Goal: Task Accomplishment & Management: Use online tool/utility

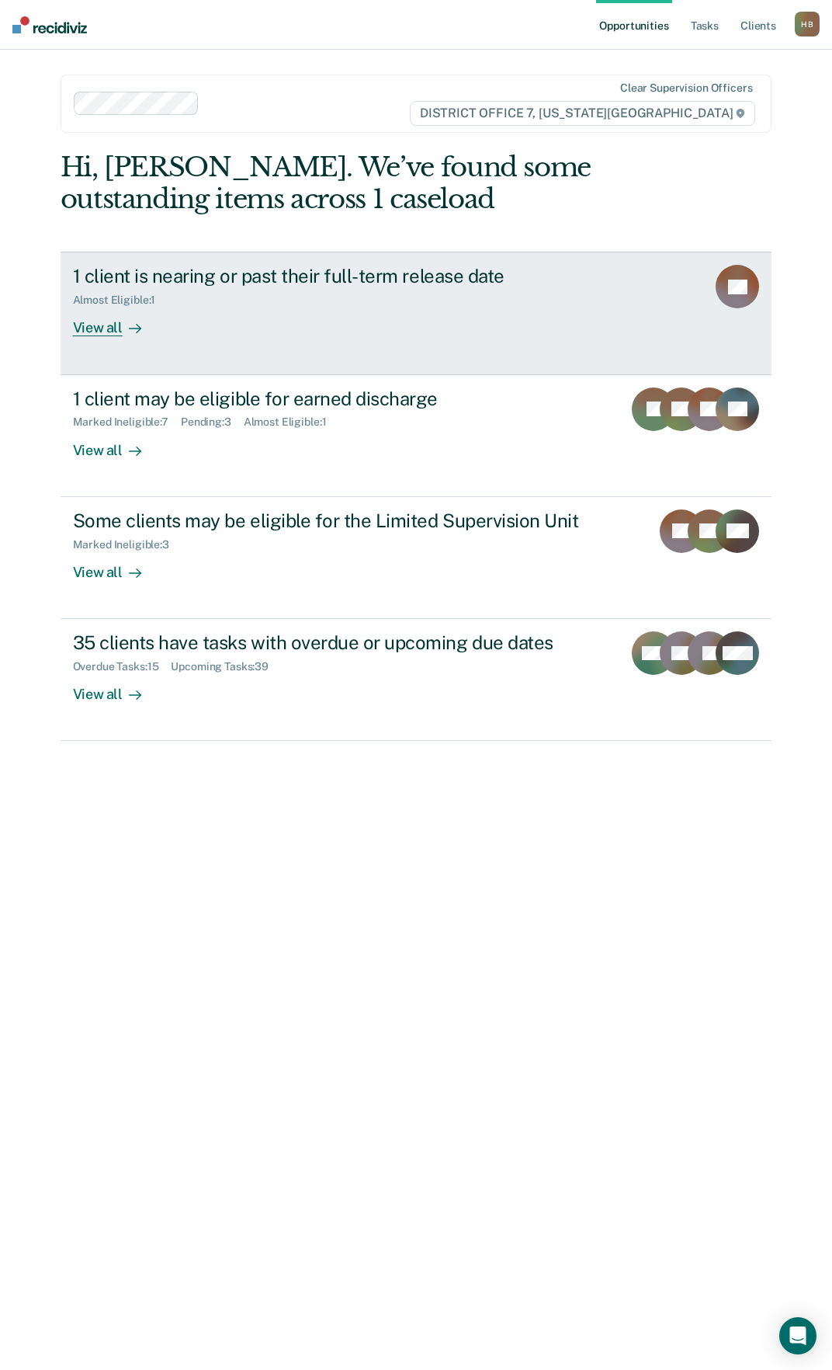
click at [80, 328] on div "View all" at bounding box center [116, 322] width 87 height 30
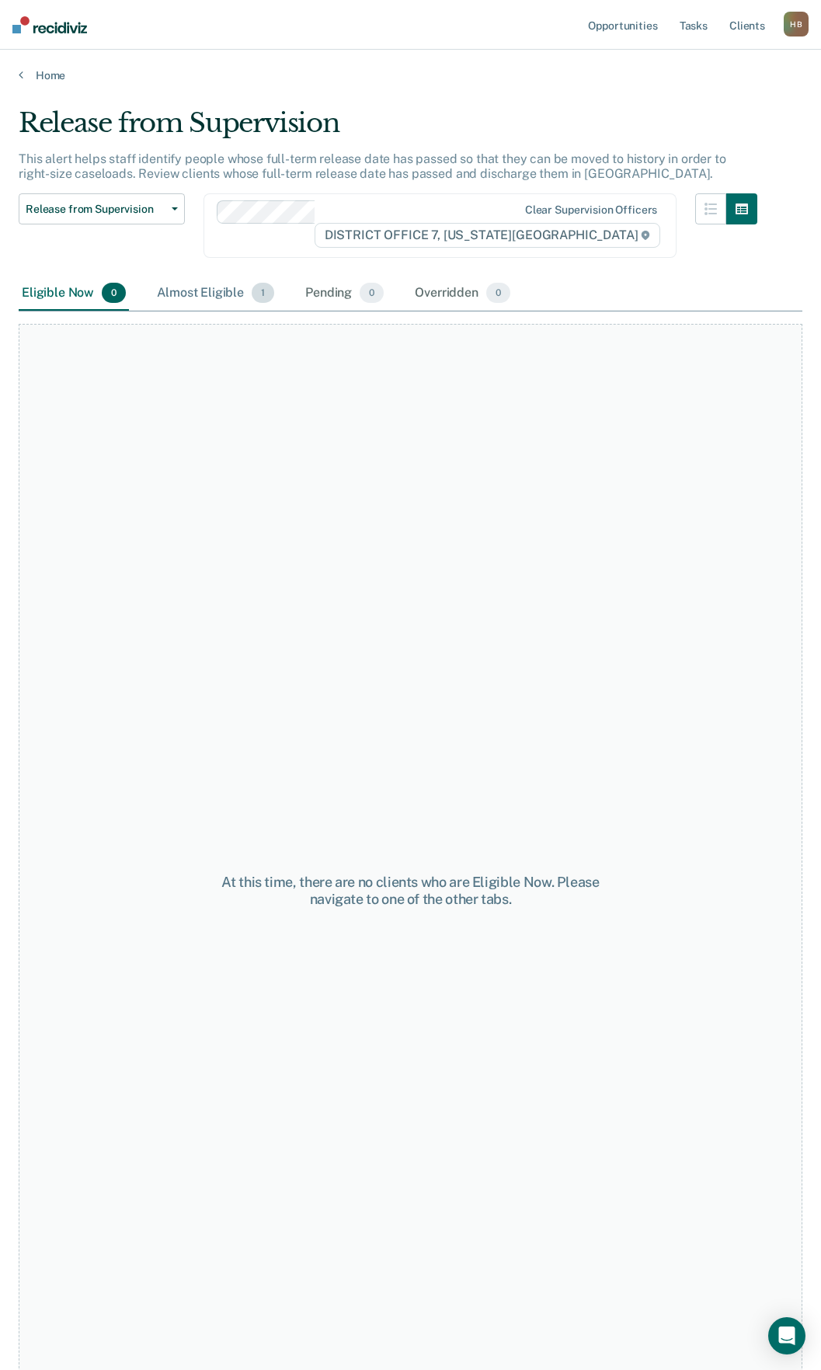
click at [208, 283] on div "Almost Eligible 1" at bounding box center [215, 293] width 123 height 34
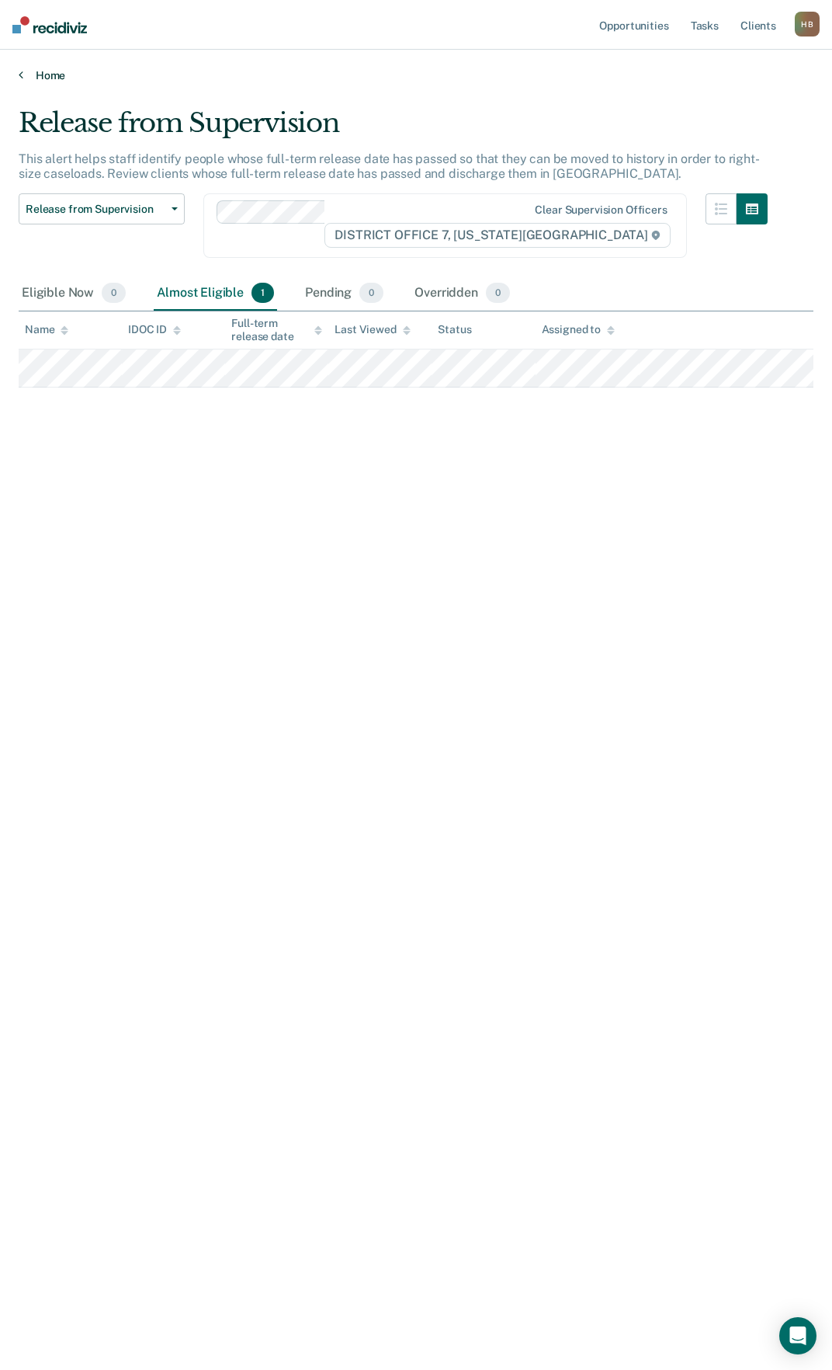
click at [35, 75] on link "Home" at bounding box center [416, 75] width 795 height 14
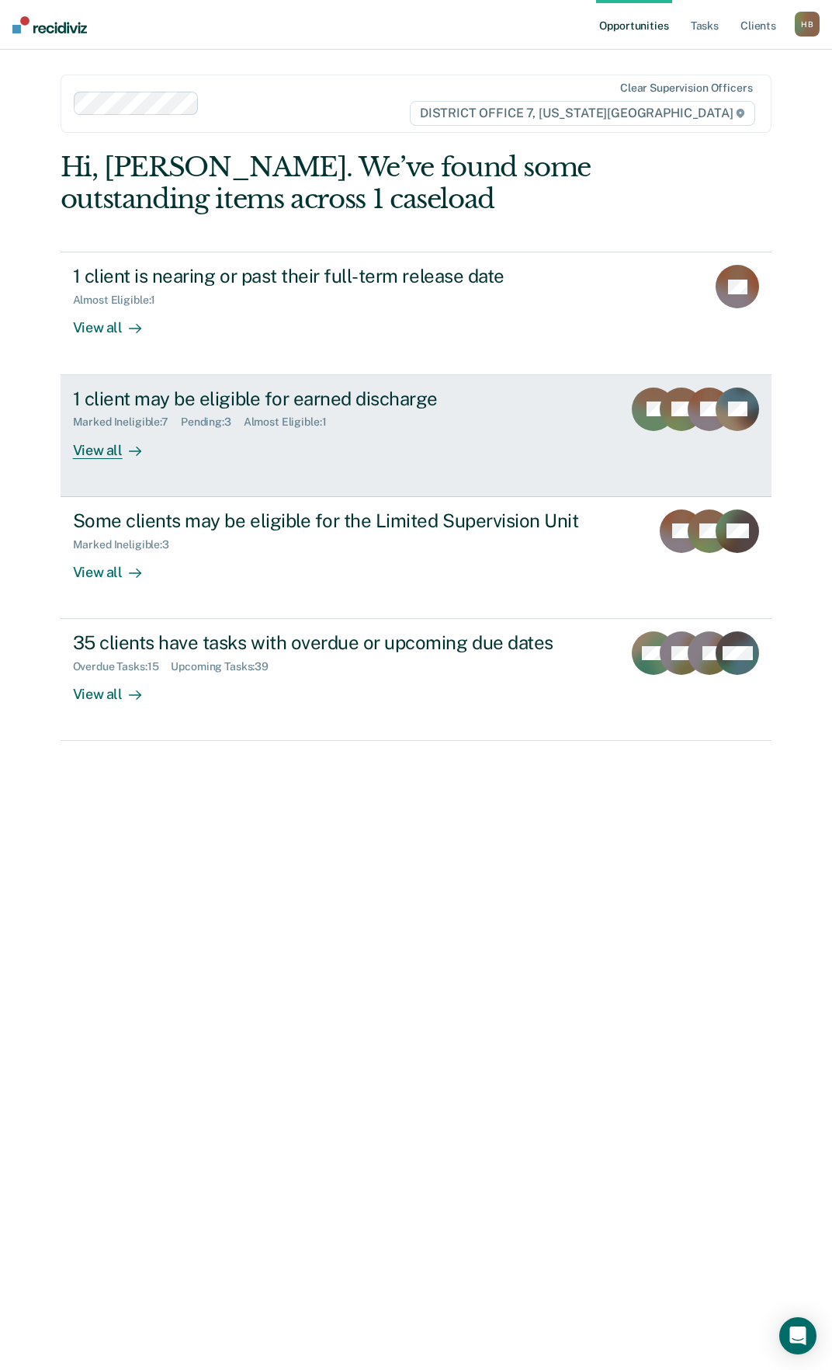
click at [106, 450] on div "View all" at bounding box center [116, 444] width 87 height 30
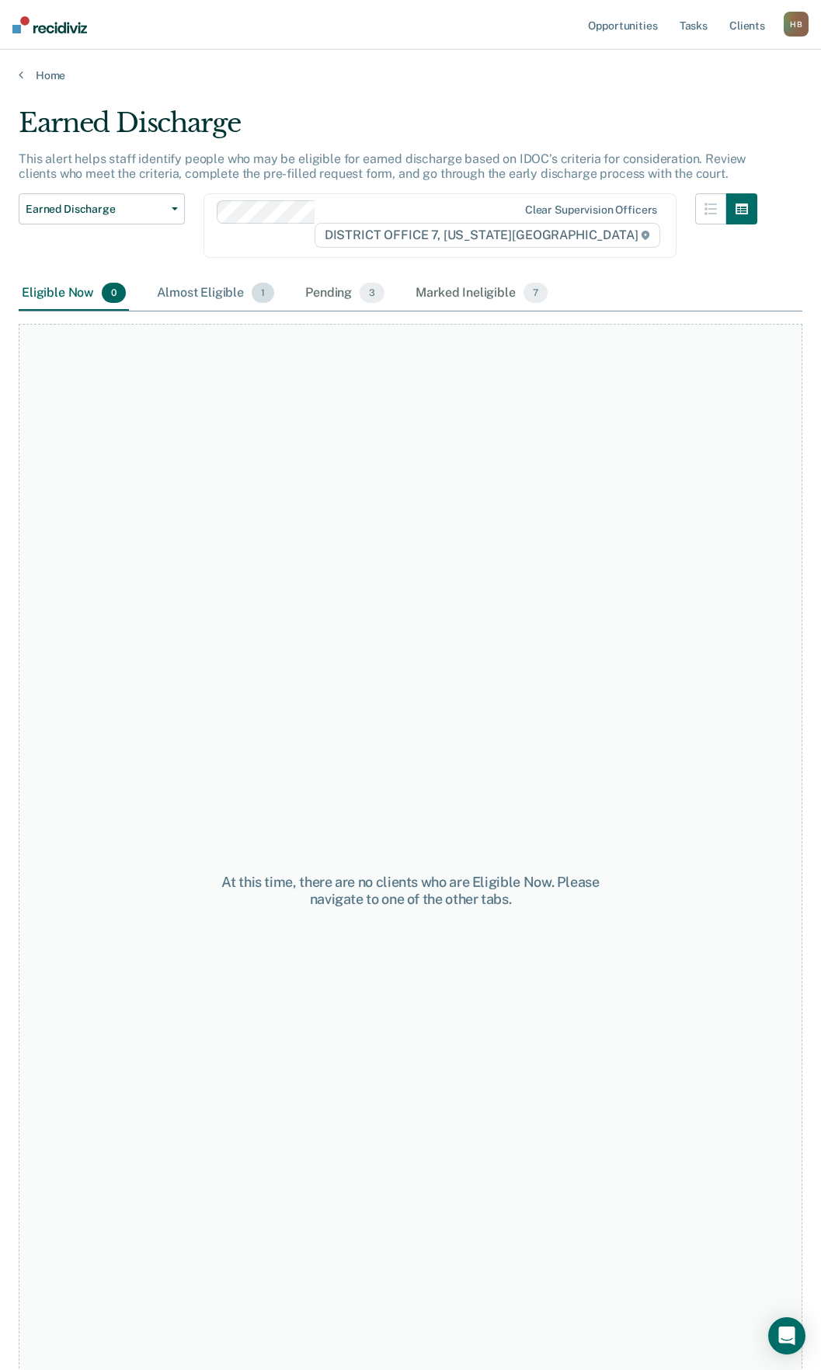
click at [203, 291] on div "Almost Eligible 1" at bounding box center [215, 293] width 123 height 34
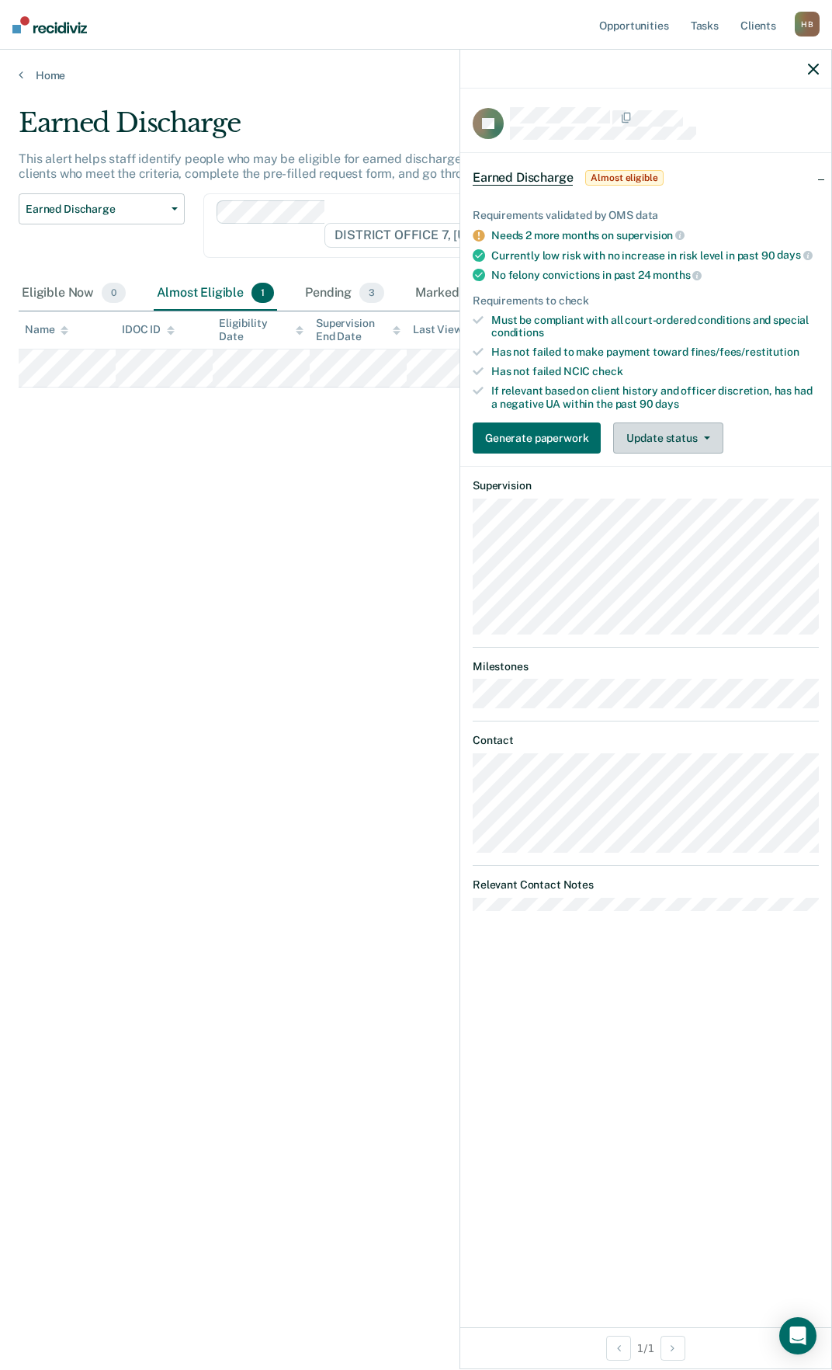
click at [647, 435] on button "Update status" at bounding box center [667, 437] width 109 height 31
click at [645, 495] on button "Mark Ineligible" at bounding box center [688, 500] width 150 height 25
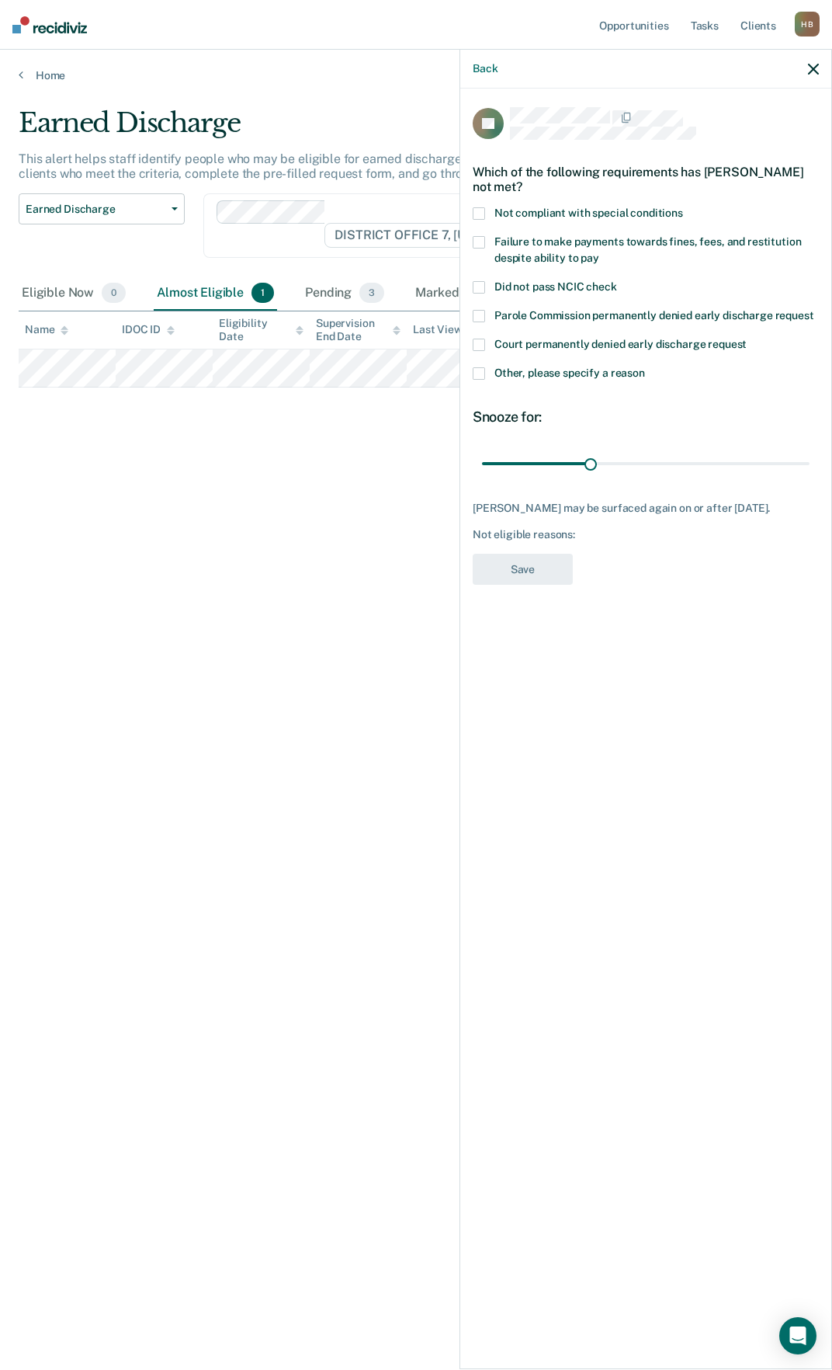
click at [482, 241] on span at bounding box center [479, 242] width 12 height 12
drag, startPoint x: 587, startPoint y: 459, endPoint x: 799, endPoint y: 453, distance: 212.0
type input "89"
click at [799, 453] on input "range" at bounding box center [646, 463] width 328 height 27
click at [562, 583] on button "Save" at bounding box center [523, 570] width 100 height 32
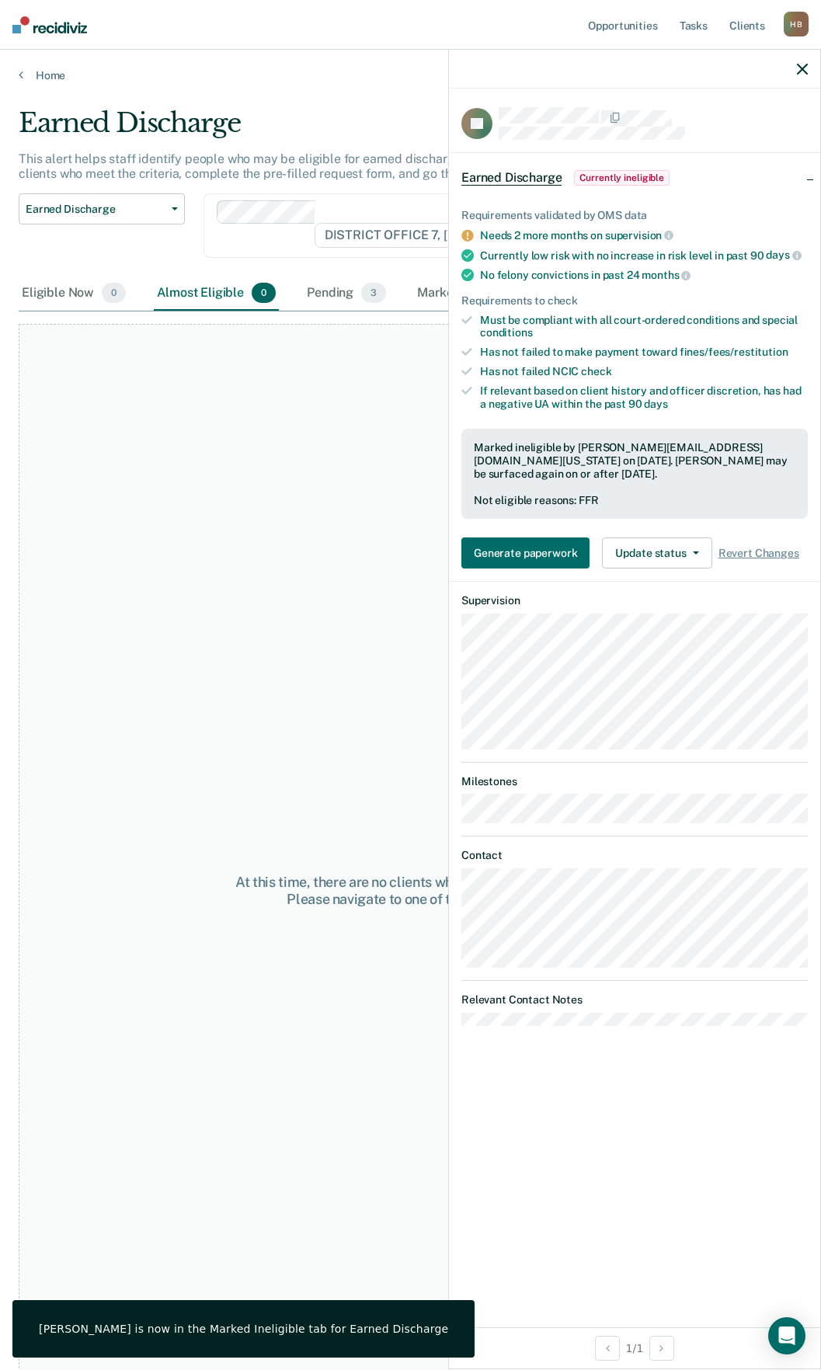
click at [800, 64] on icon "button" at bounding box center [802, 69] width 11 height 11
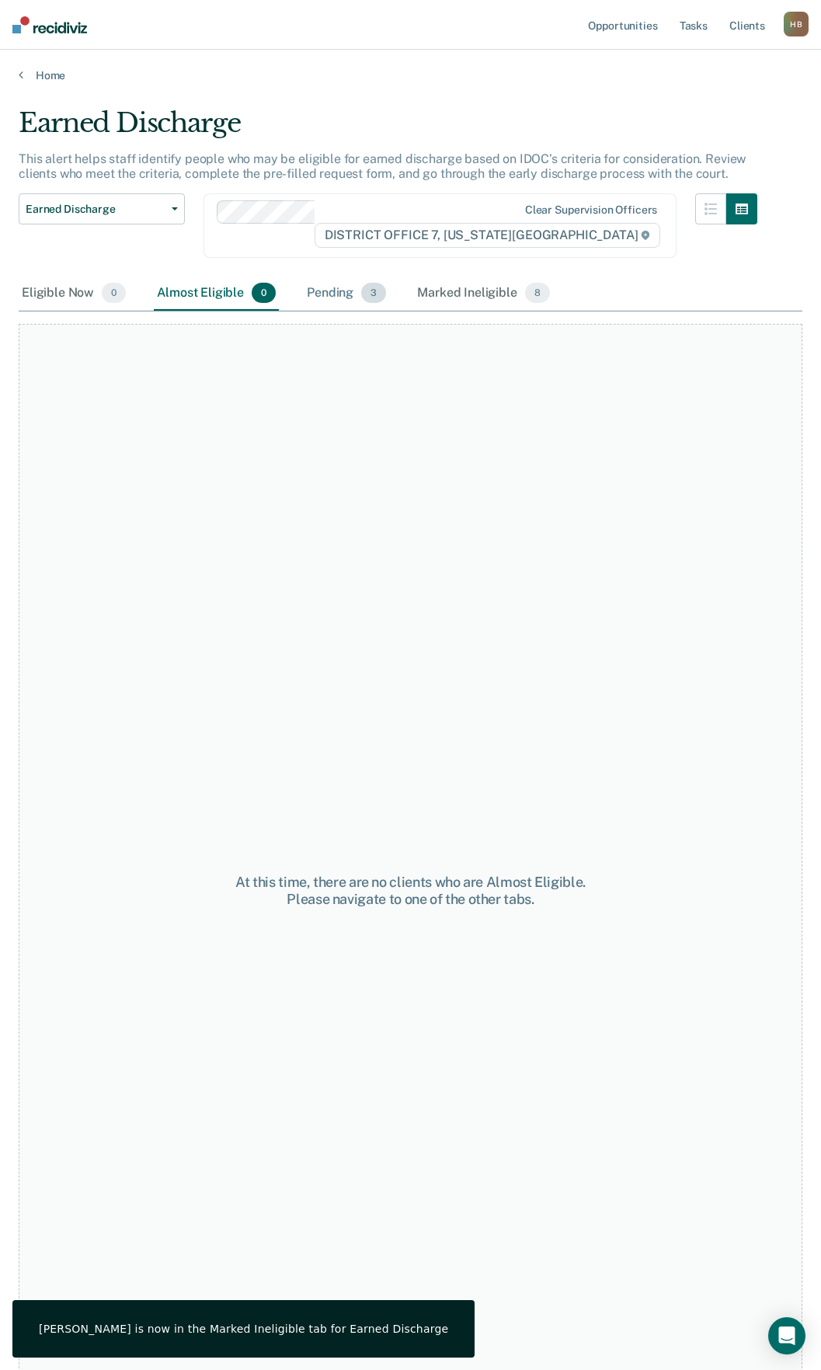
click at [363, 283] on span "3" at bounding box center [373, 293] width 25 height 20
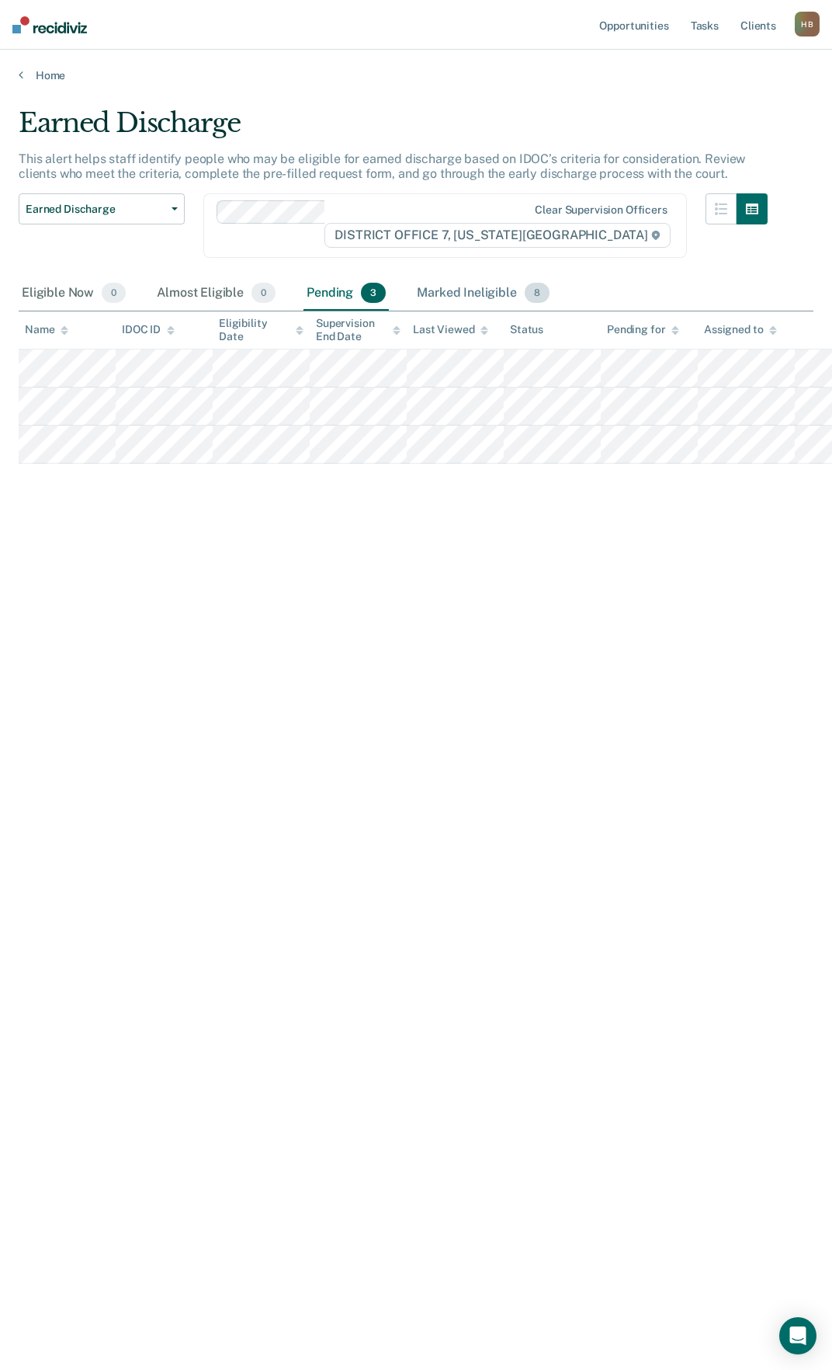
click at [464, 286] on div "Marked Ineligible 8" at bounding box center [483, 293] width 139 height 34
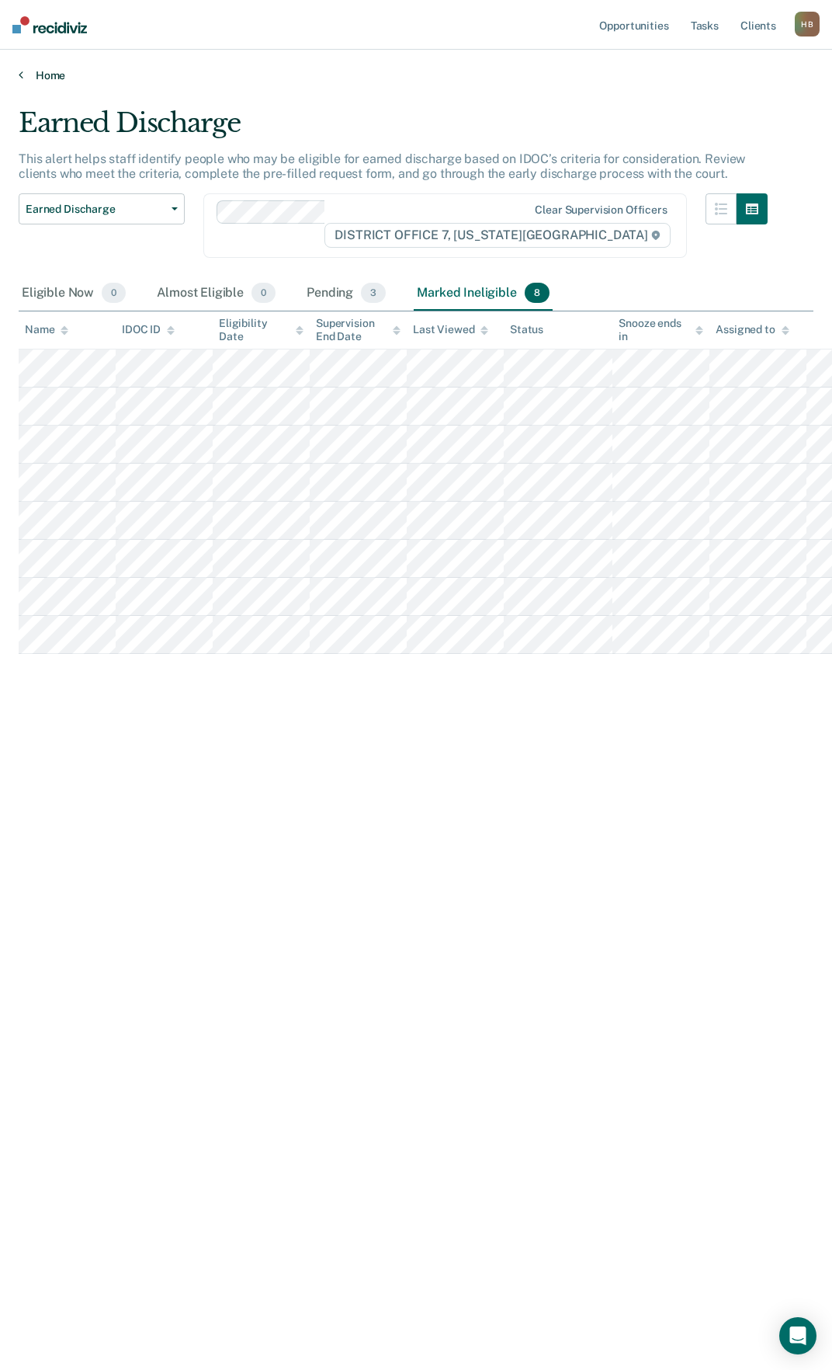
click at [29, 80] on link "Home" at bounding box center [416, 75] width 795 height 14
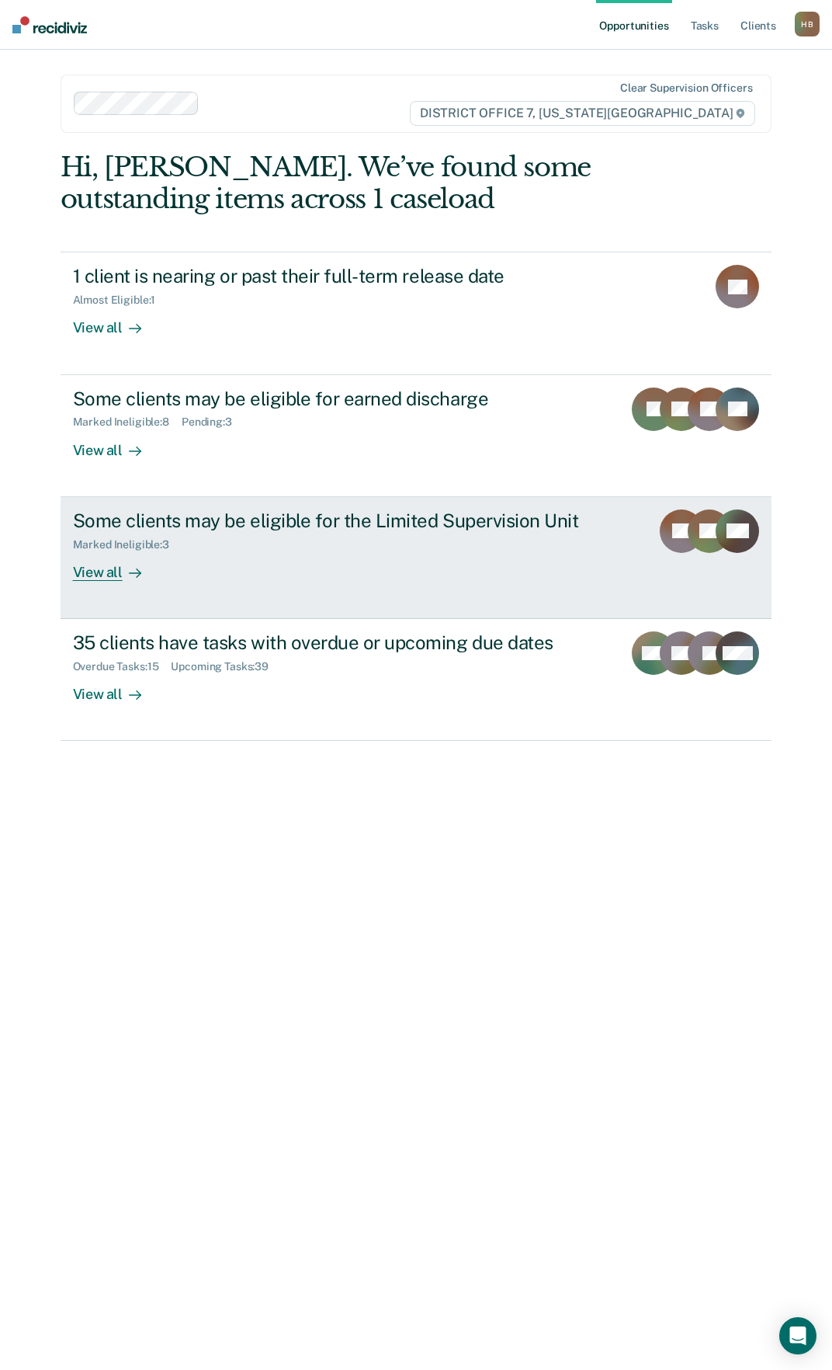
click at [127, 572] on div at bounding box center [132, 572] width 19 height 18
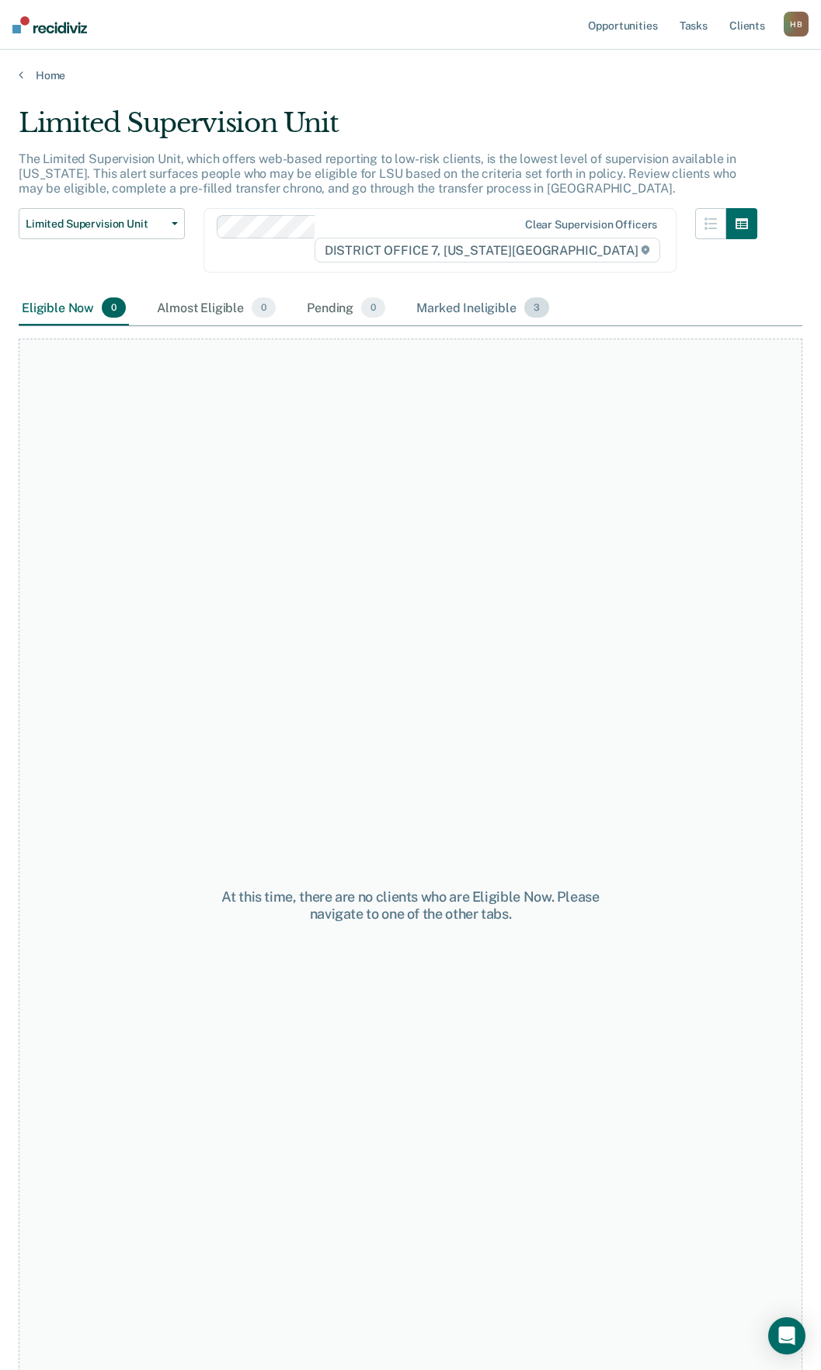
click at [453, 310] on div "Marked Ineligible 3" at bounding box center [482, 308] width 139 height 34
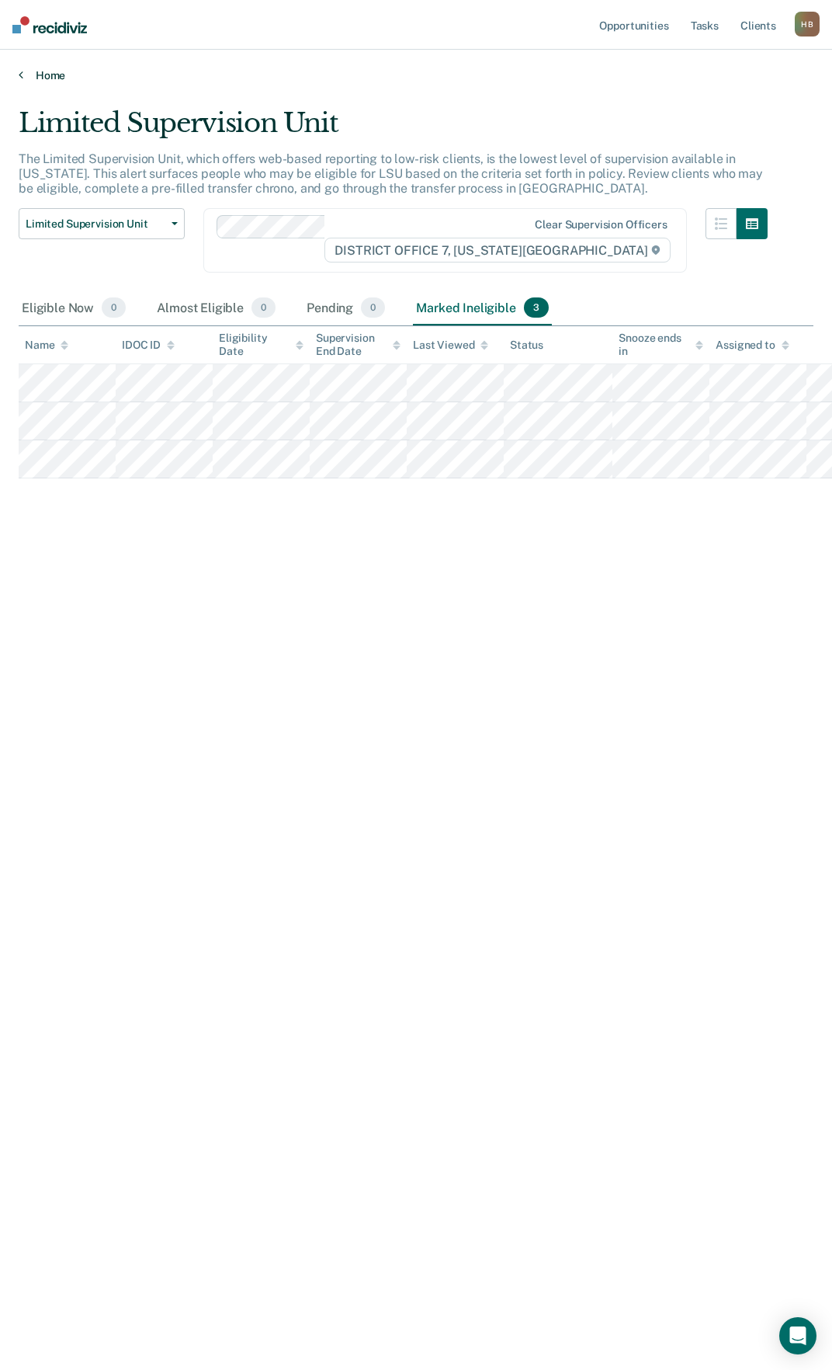
click at [56, 74] on link "Home" at bounding box center [416, 75] width 795 height 14
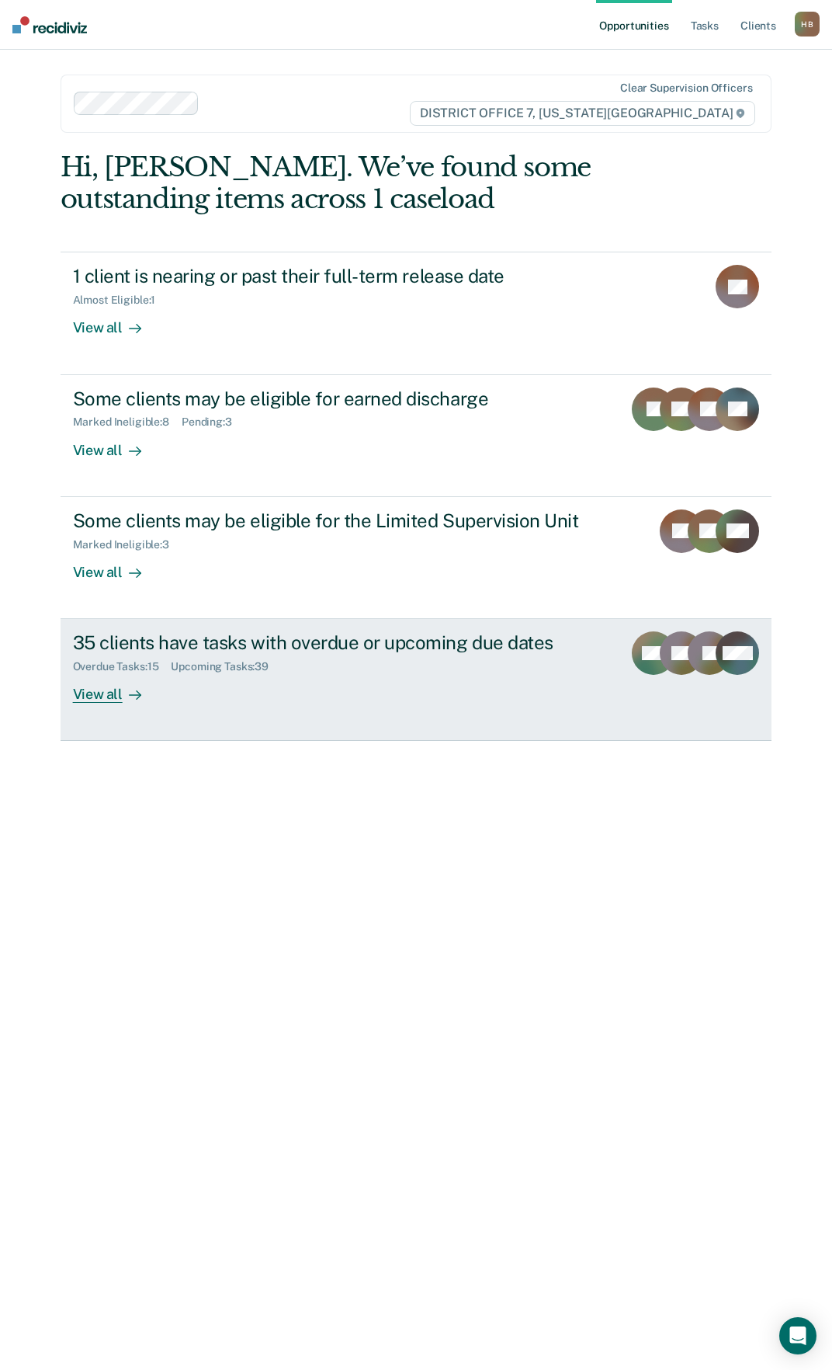
click at [89, 700] on div "View all" at bounding box center [116, 688] width 87 height 30
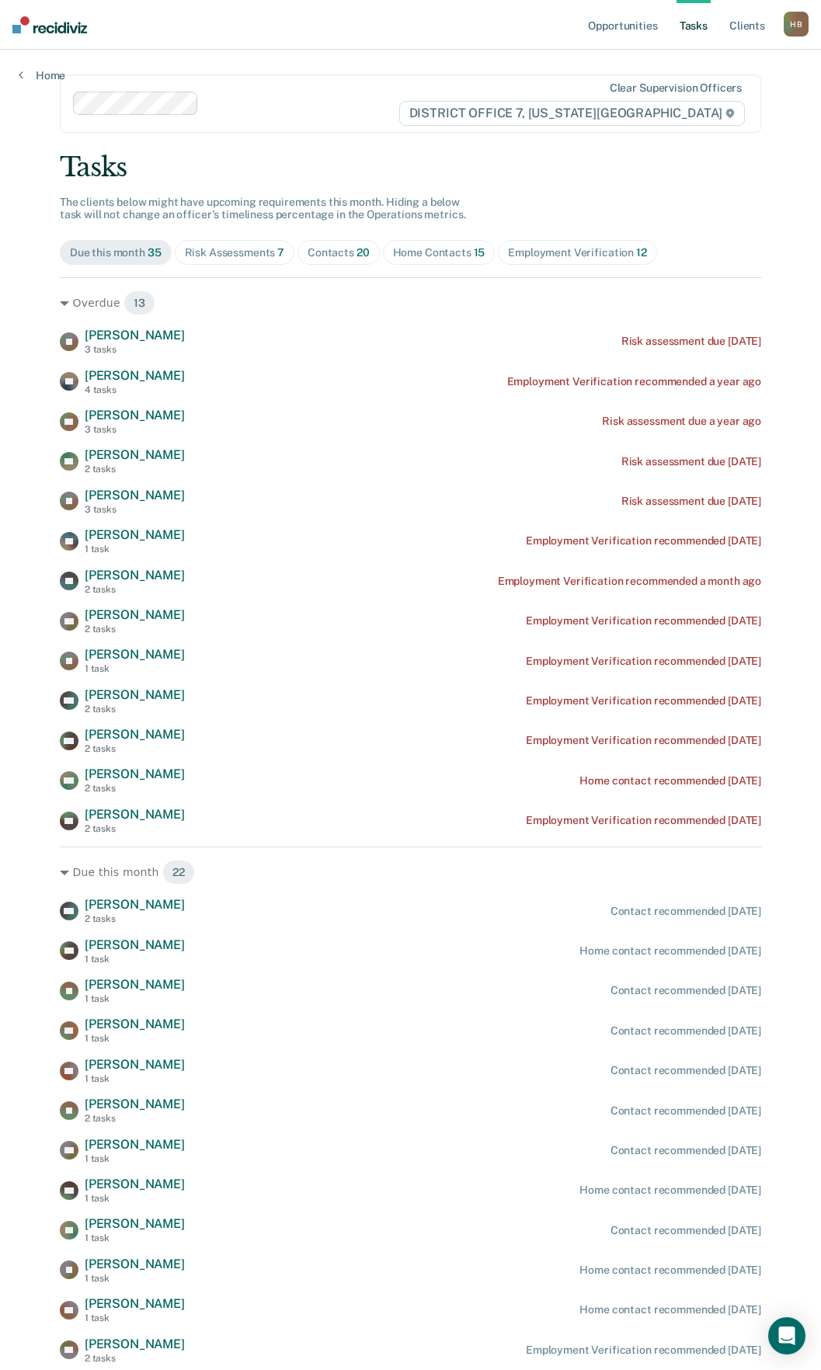
click at [238, 245] on span "Risk Assessments 7" at bounding box center [235, 252] width 120 height 25
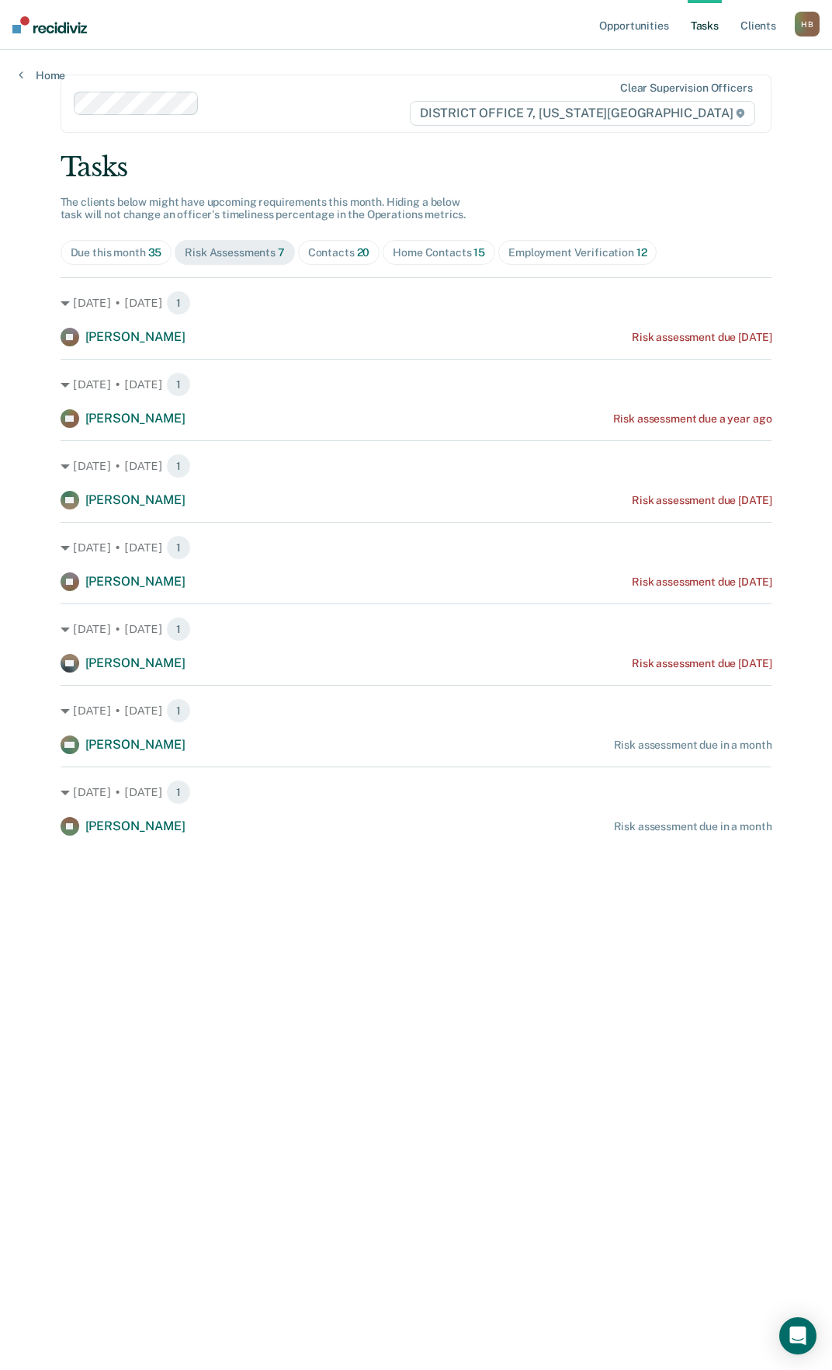
click at [322, 246] on div "Contacts 20" at bounding box center [339, 252] width 62 height 13
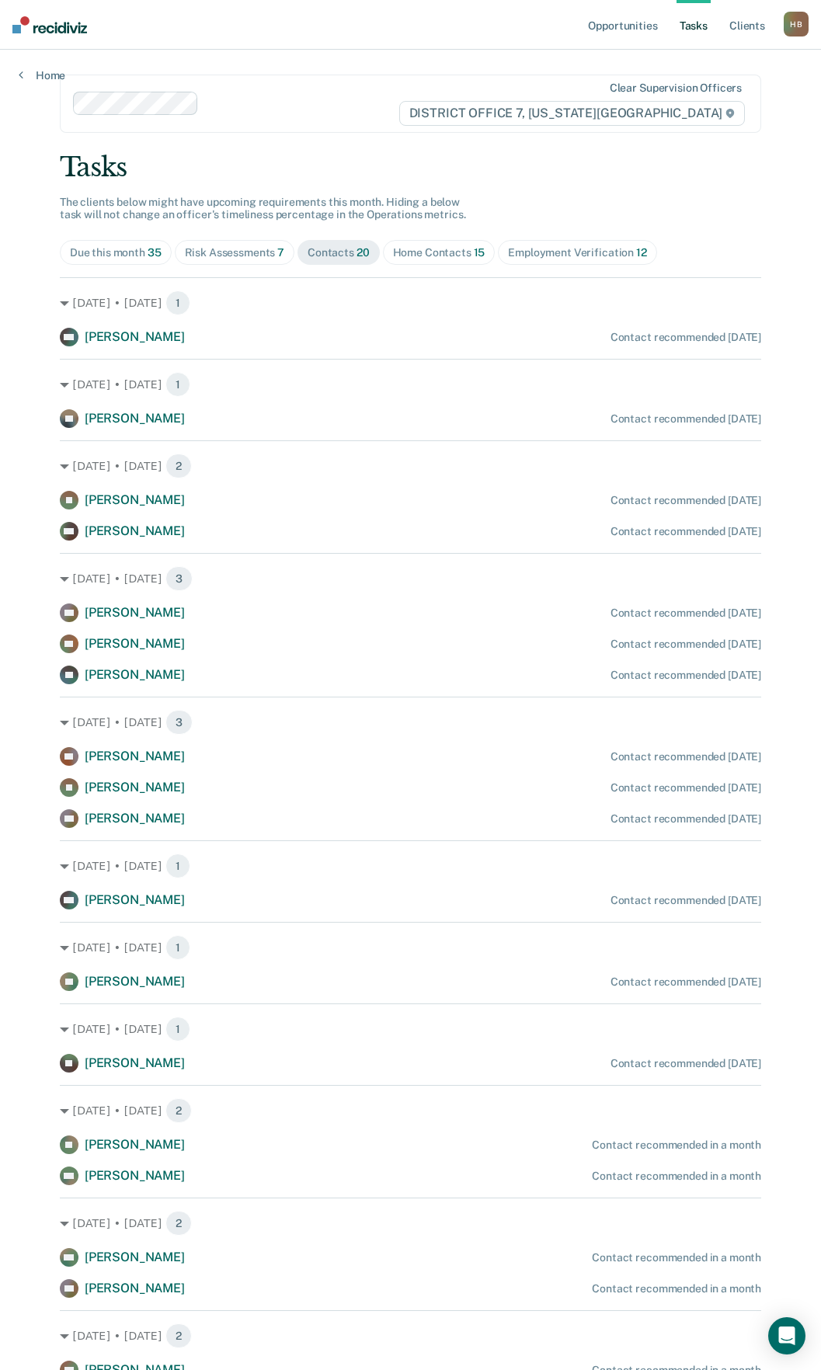
click at [445, 247] on div "Home Contacts 15" at bounding box center [439, 252] width 92 height 13
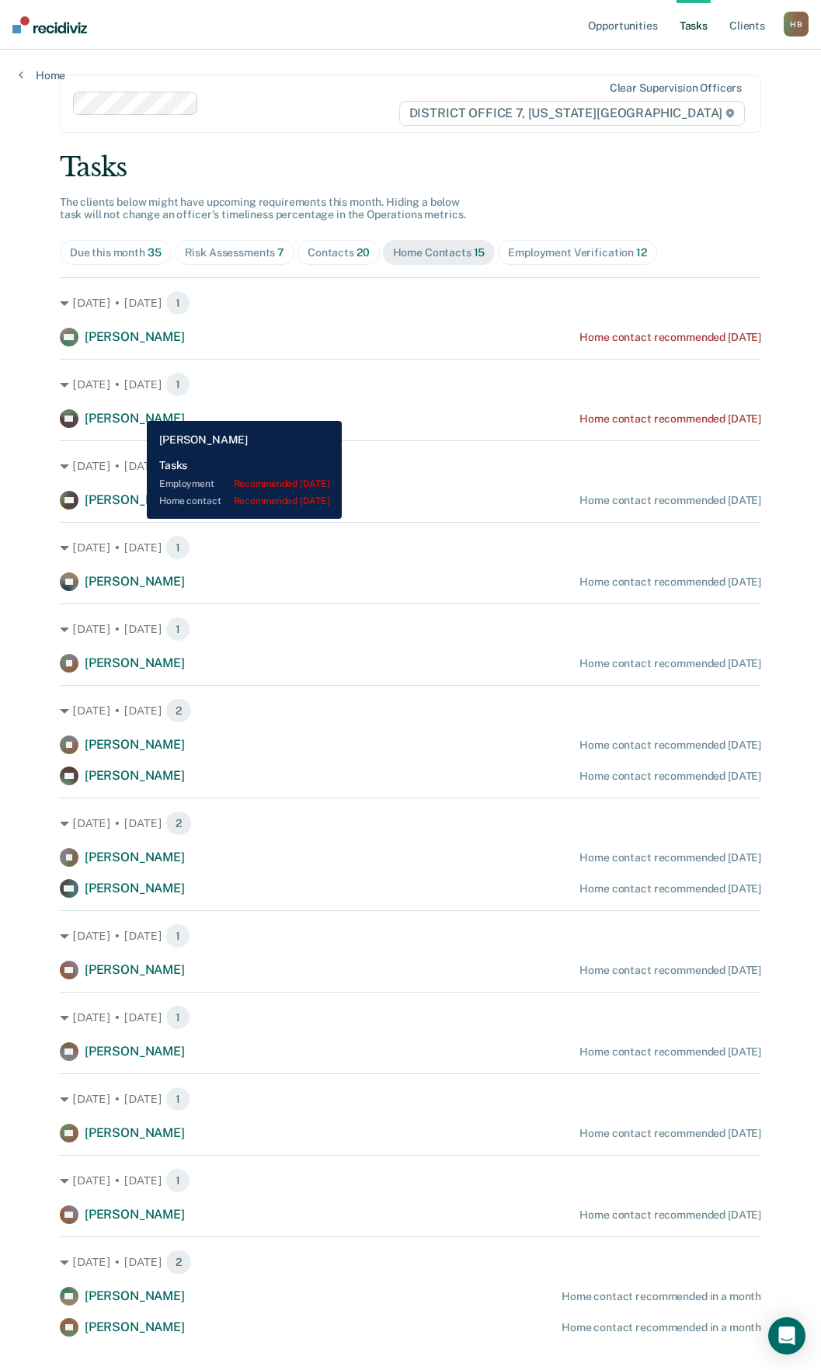
click at [135, 409] on div "[PERSON_NAME]" at bounding box center [122, 418] width 125 height 19
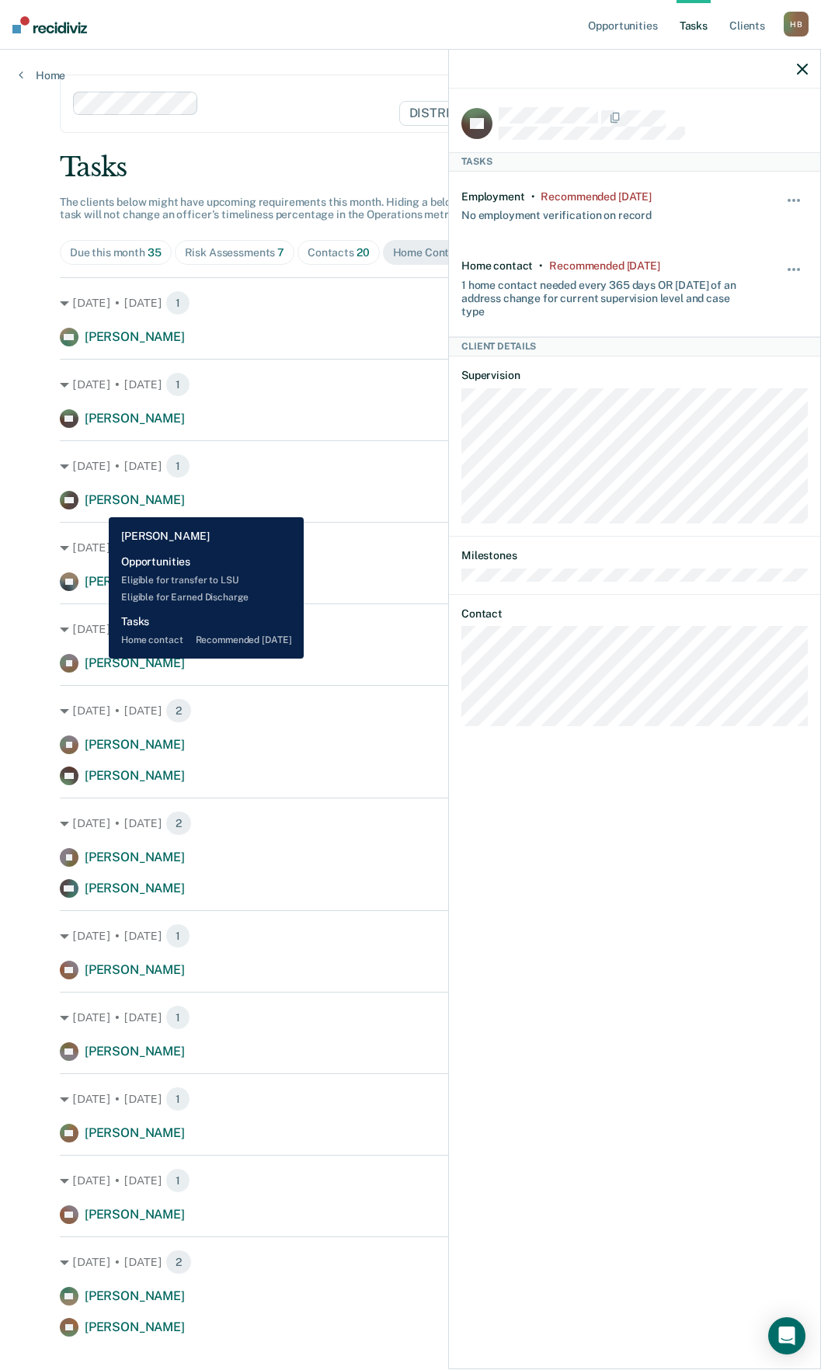
click at [97, 505] on span "[PERSON_NAME]" at bounding box center [135, 499] width 100 height 15
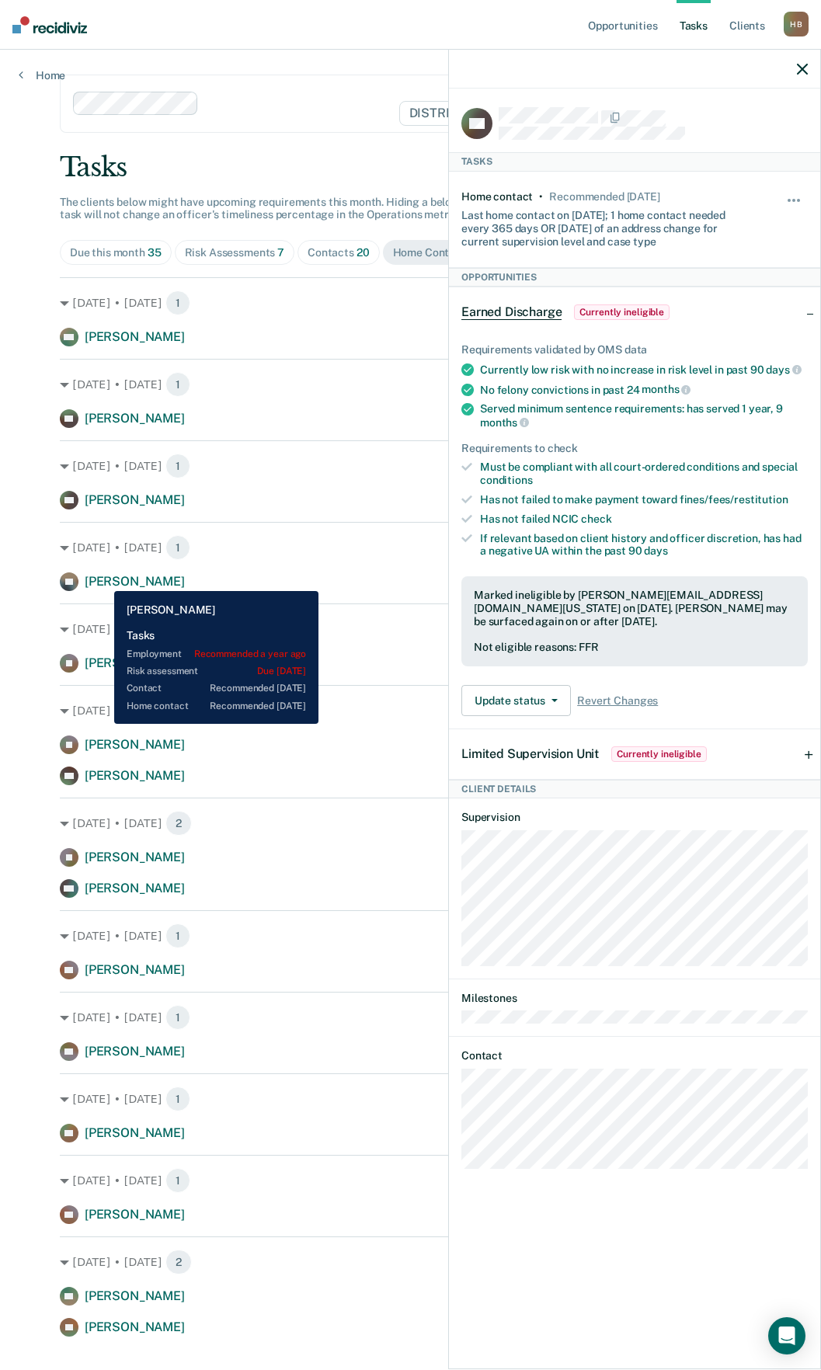
click at [102, 579] on span "[PERSON_NAME]" at bounding box center [135, 581] width 100 height 15
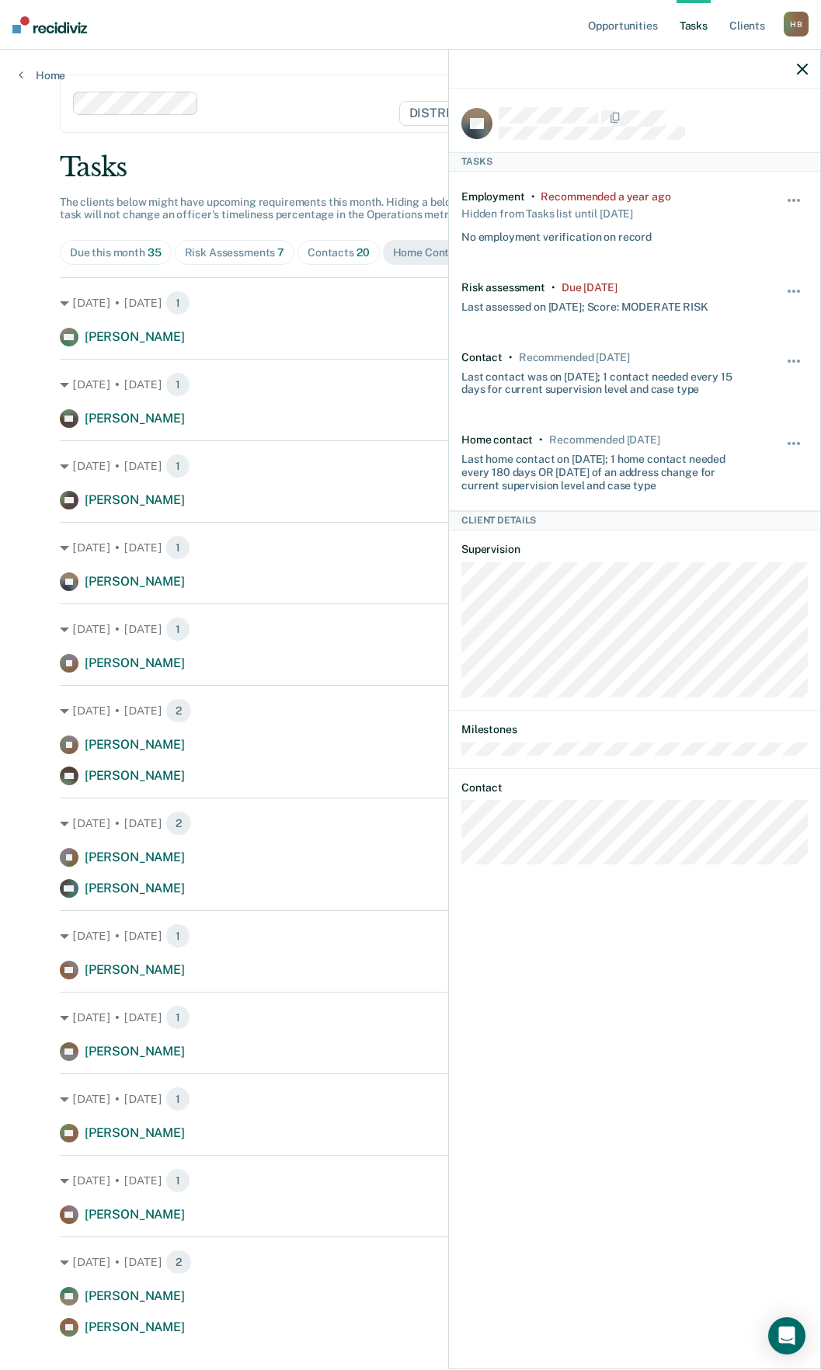
click at [803, 71] on icon "button" at bounding box center [802, 69] width 11 height 11
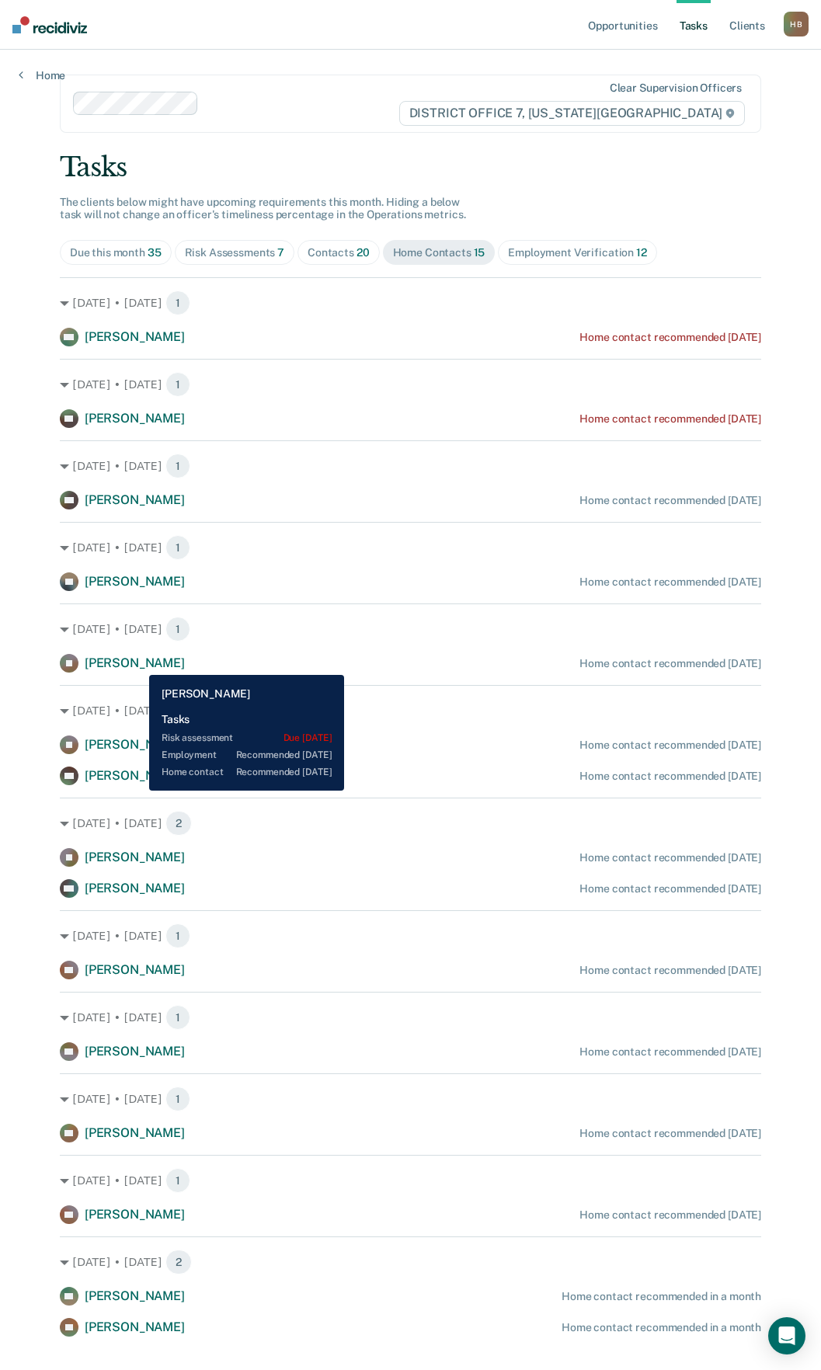
click at [137, 663] on span "[PERSON_NAME]" at bounding box center [135, 662] width 100 height 15
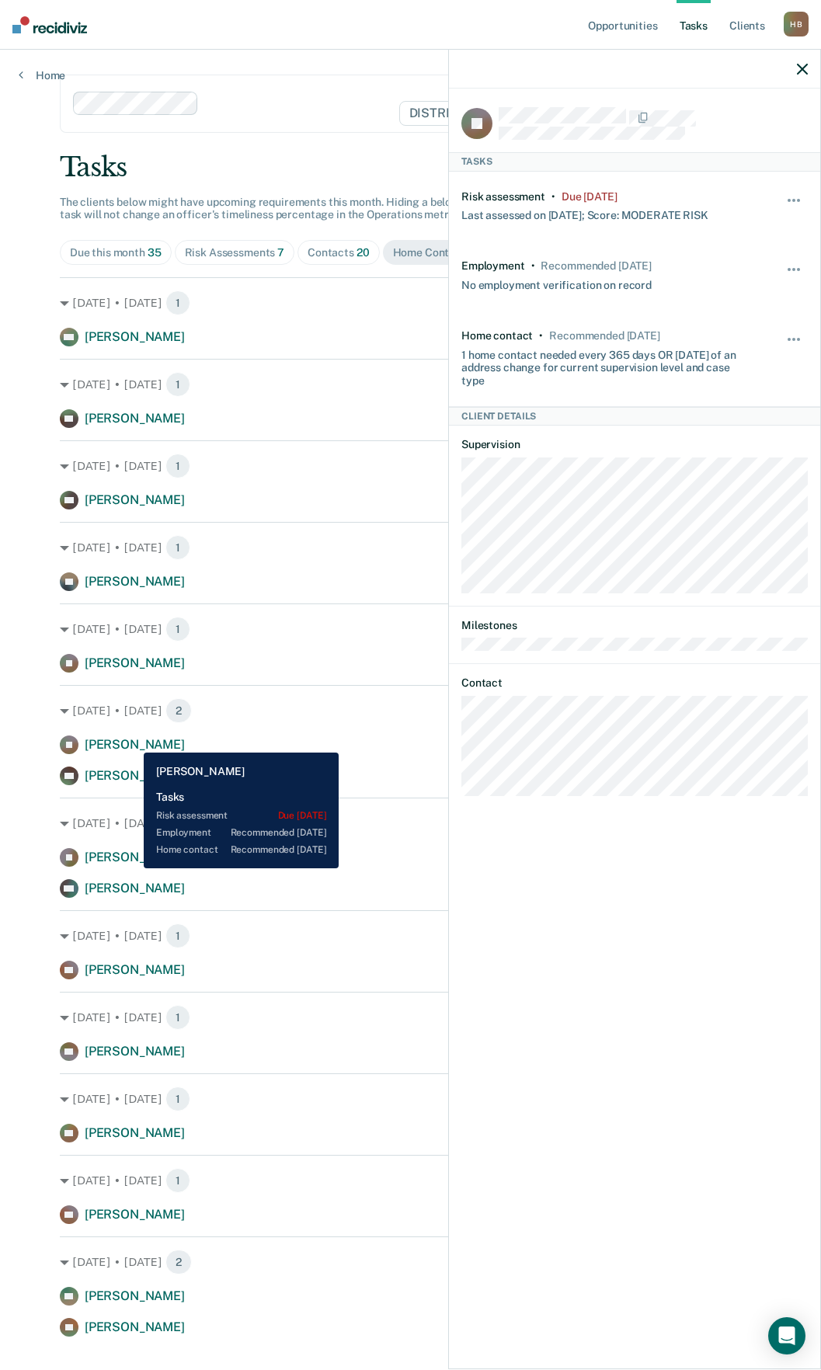
click at [132, 741] on span "[PERSON_NAME]" at bounding box center [135, 744] width 100 height 15
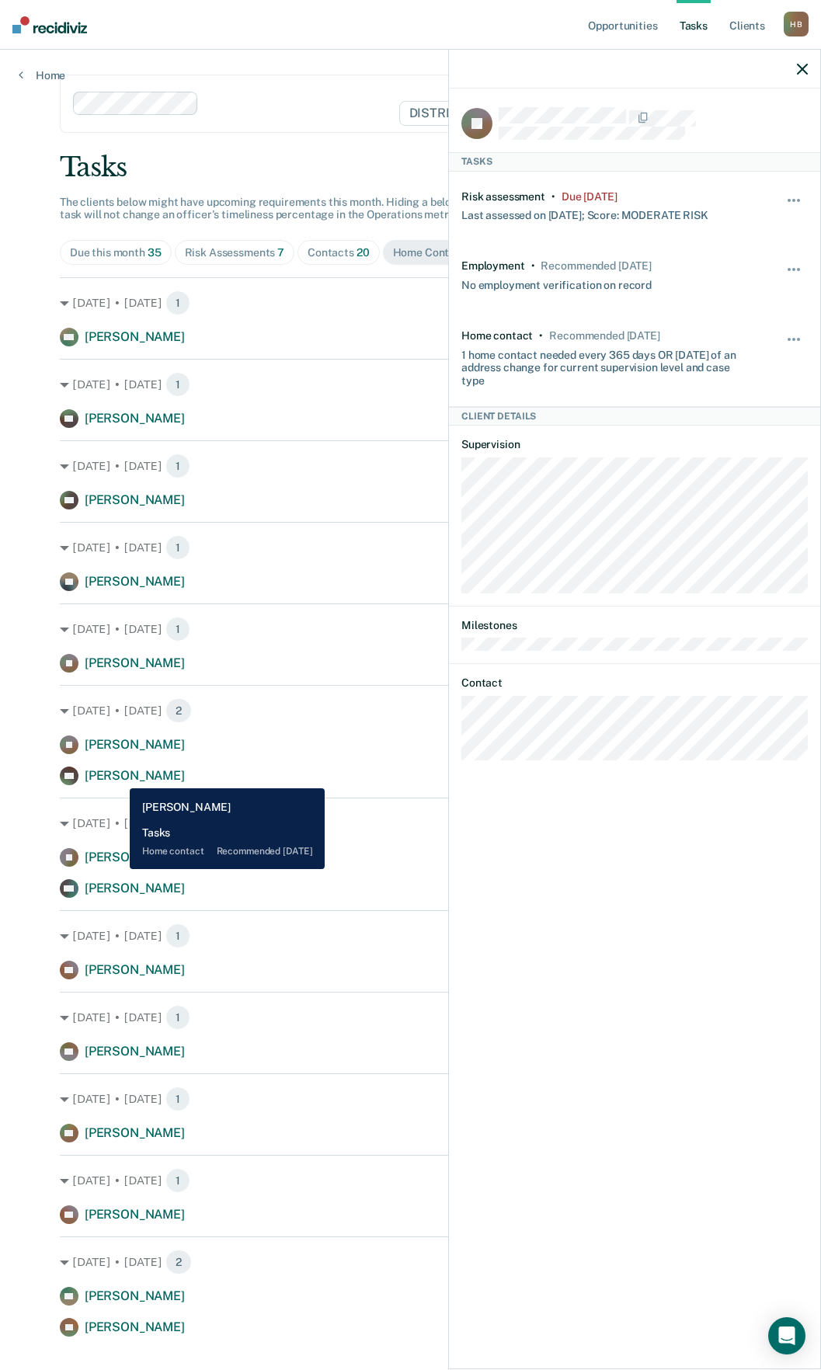
click at [118, 776] on span "[PERSON_NAME]" at bounding box center [135, 775] width 100 height 15
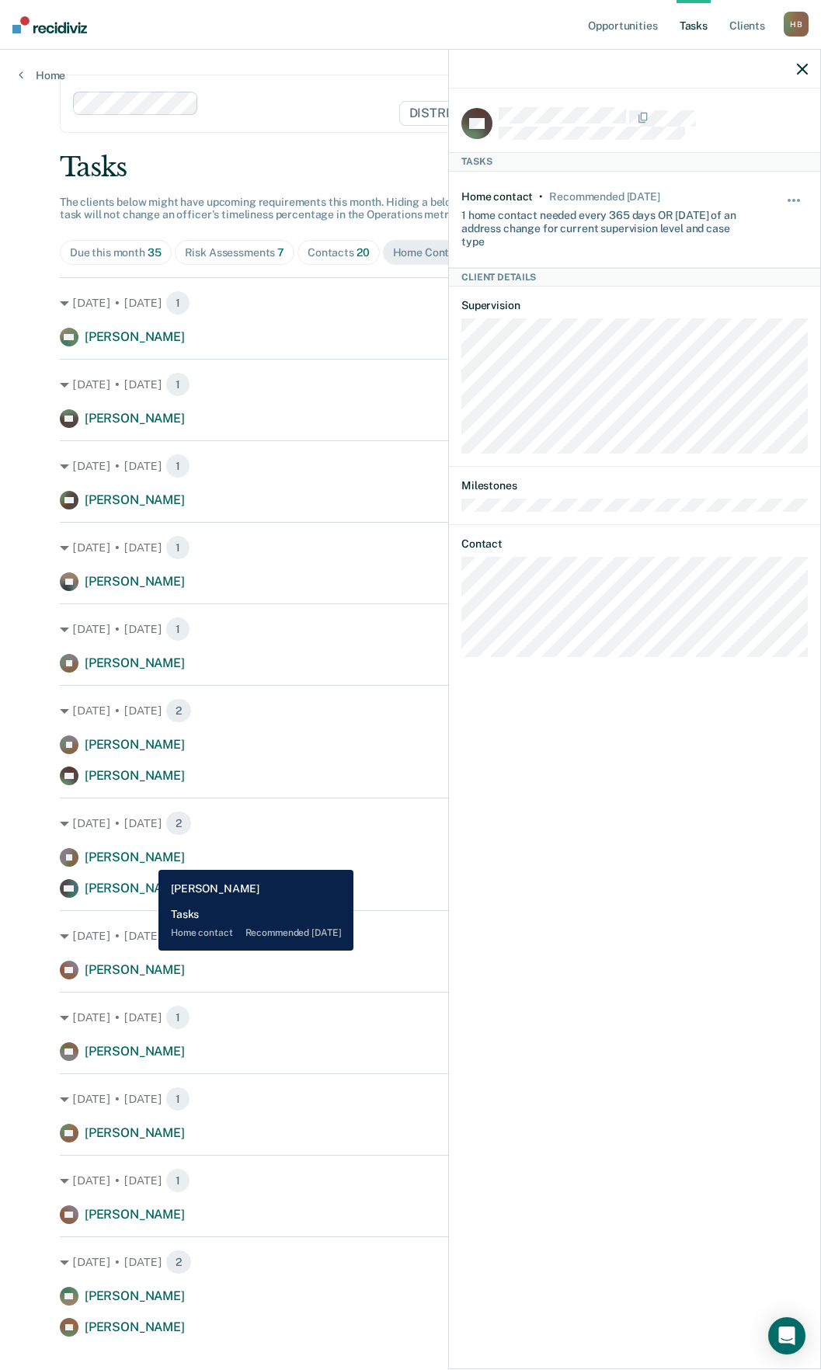
click at [147, 858] on span "[PERSON_NAME]" at bounding box center [135, 856] width 100 height 15
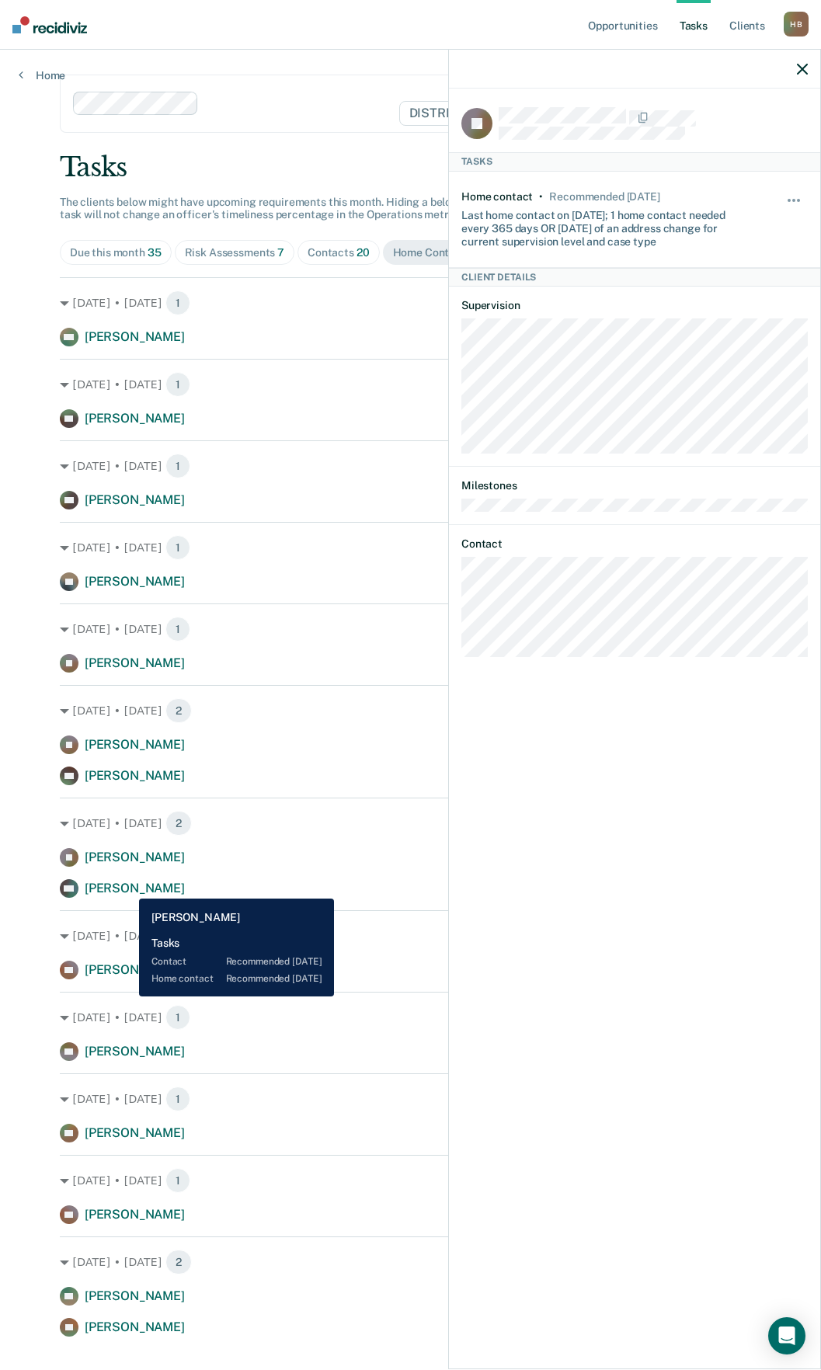
click at [127, 887] on span "[PERSON_NAME]" at bounding box center [135, 887] width 100 height 15
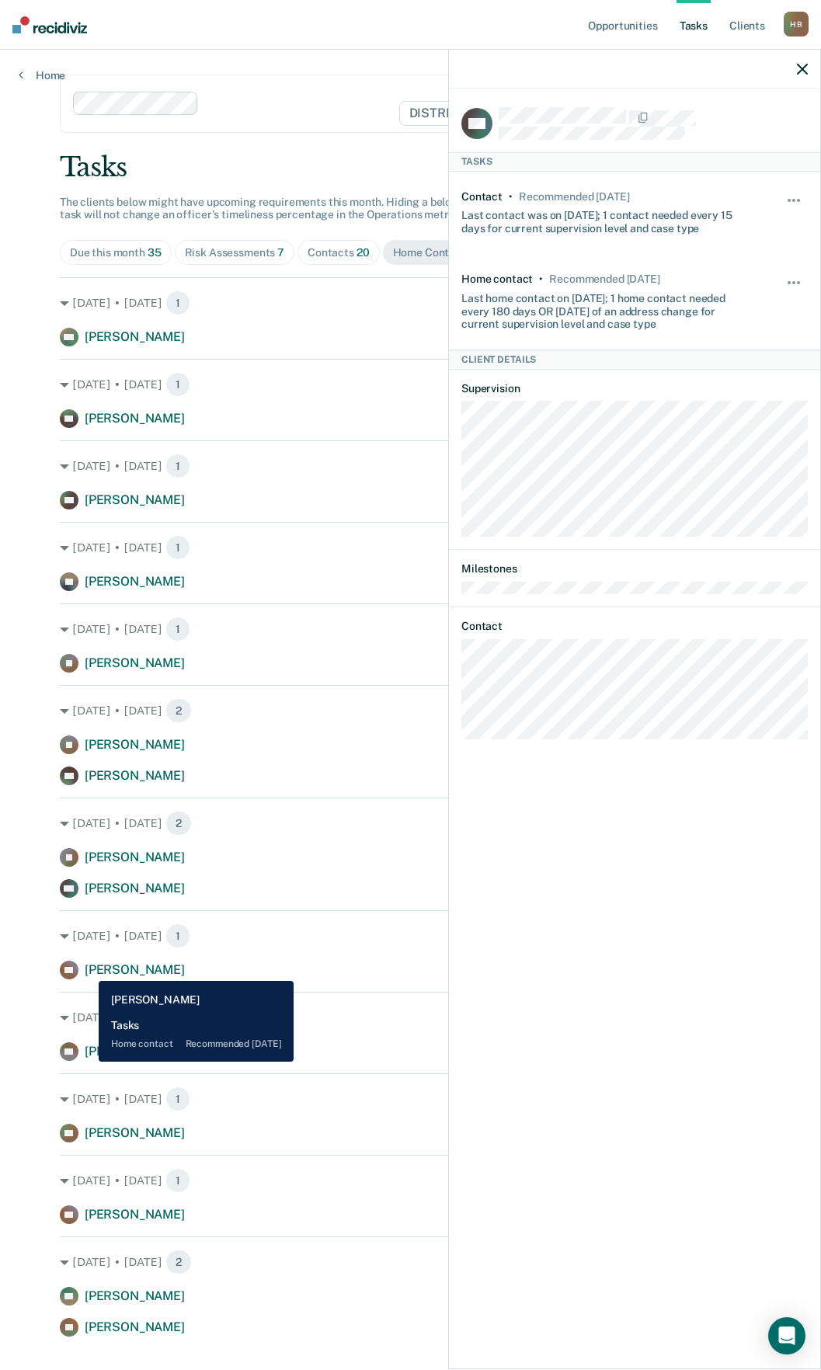
click at [87, 969] on span "[PERSON_NAME]" at bounding box center [135, 969] width 100 height 15
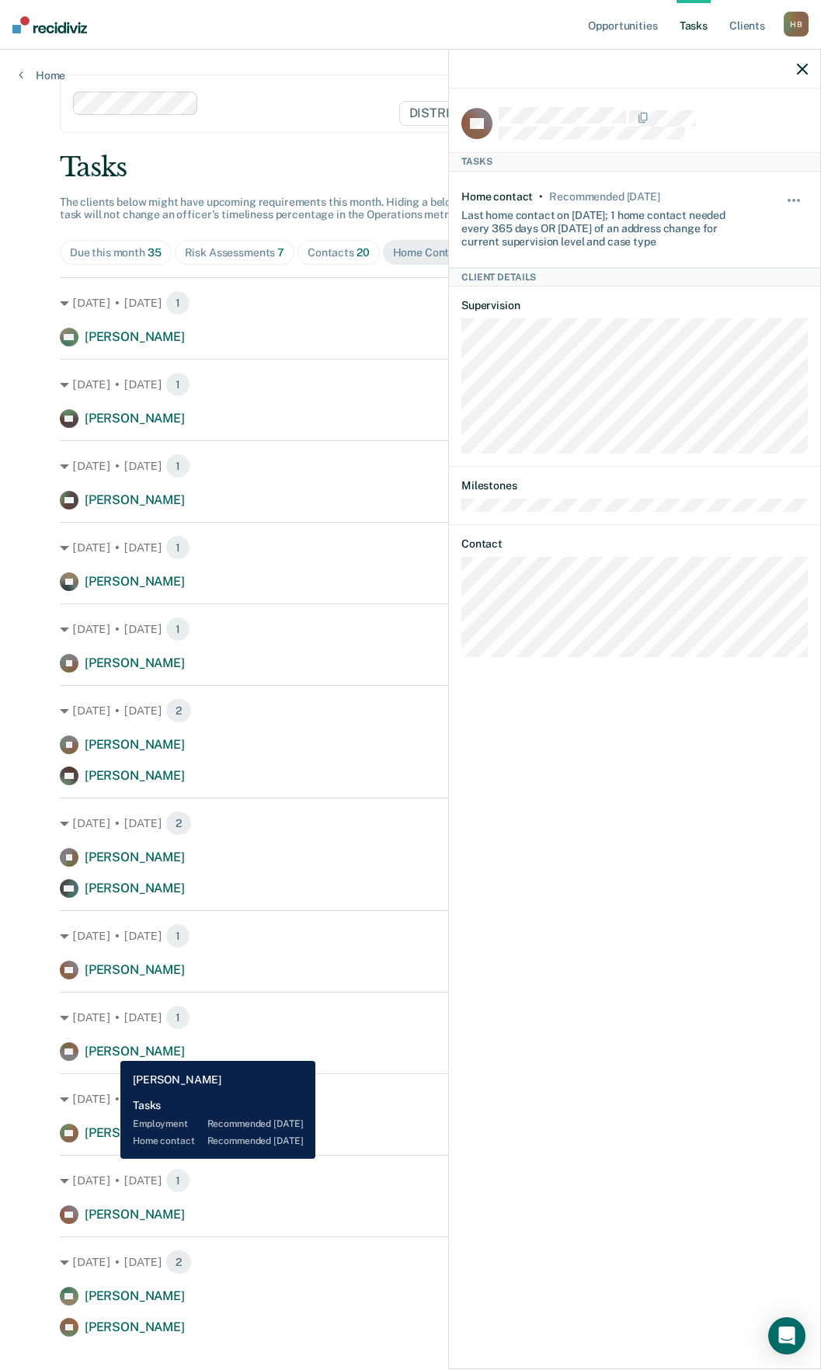
click at [109, 1049] on span "[PERSON_NAME]" at bounding box center [135, 1050] width 100 height 15
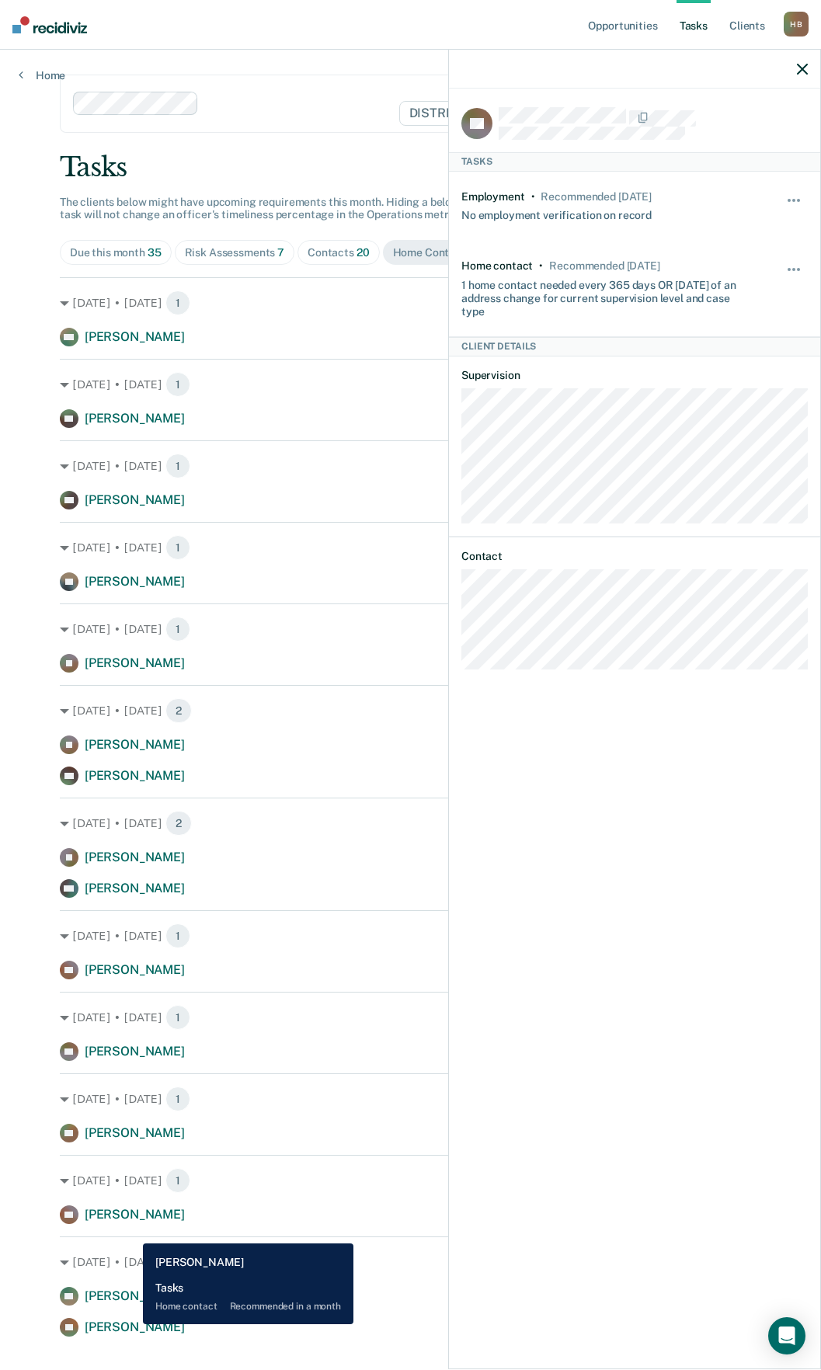
click at [131, 1324] on span "[PERSON_NAME]" at bounding box center [135, 1326] width 100 height 15
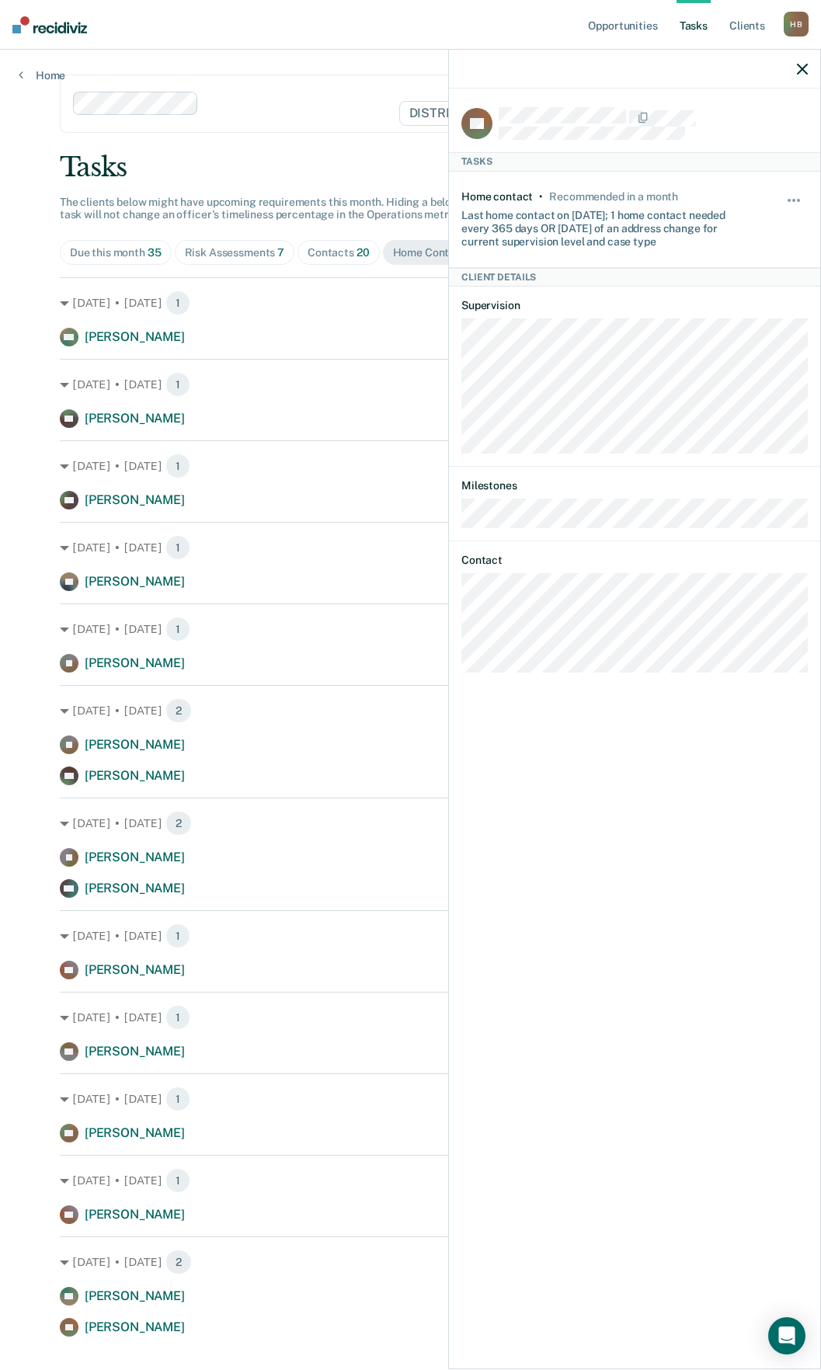
click at [793, 69] on div at bounding box center [634, 69] width 371 height 39
click at [805, 68] on div at bounding box center [634, 69] width 371 height 39
click at [805, 68] on icon "button" at bounding box center [802, 69] width 11 height 11
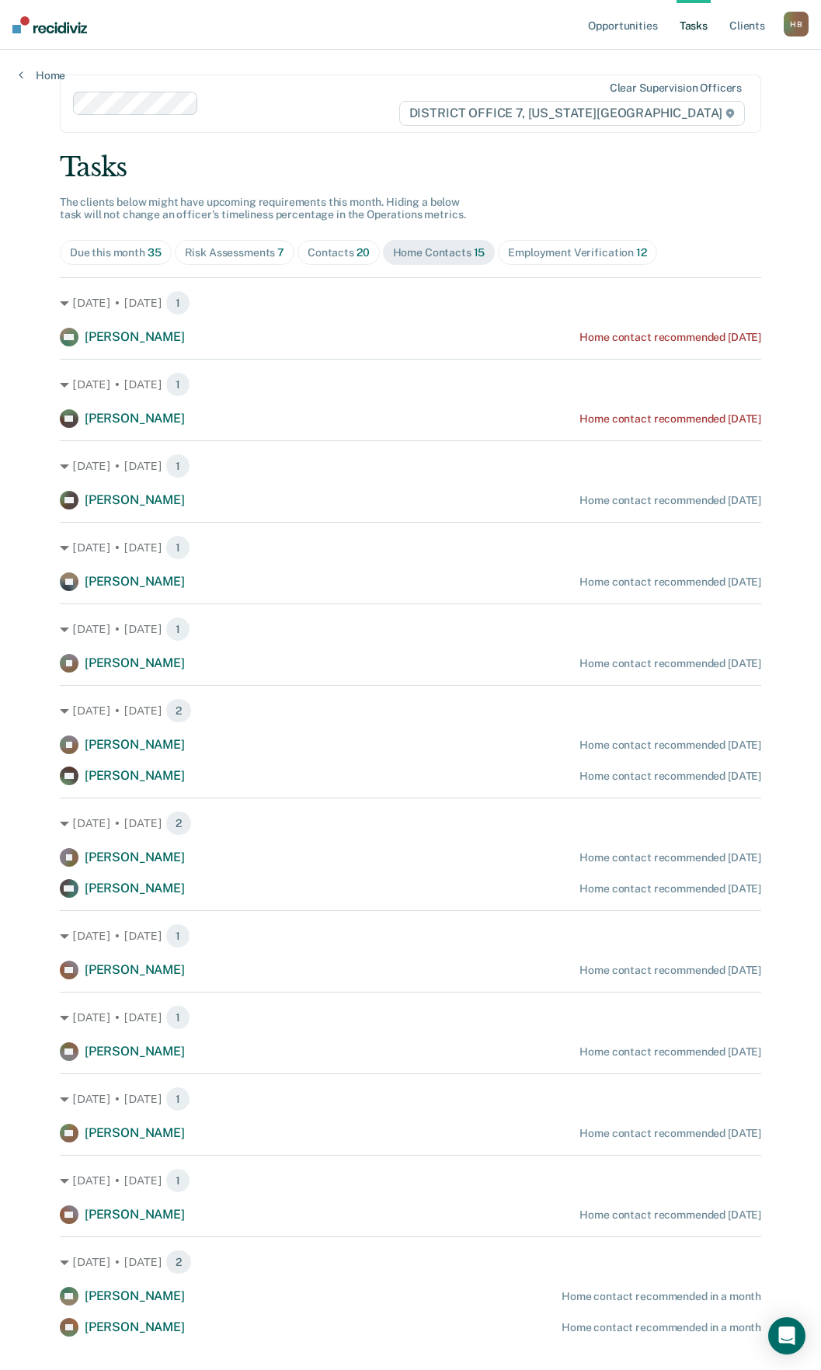
click at [609, 256] on div "Employment Verification 12" at bounding box center [577, 252] width 138 height 13
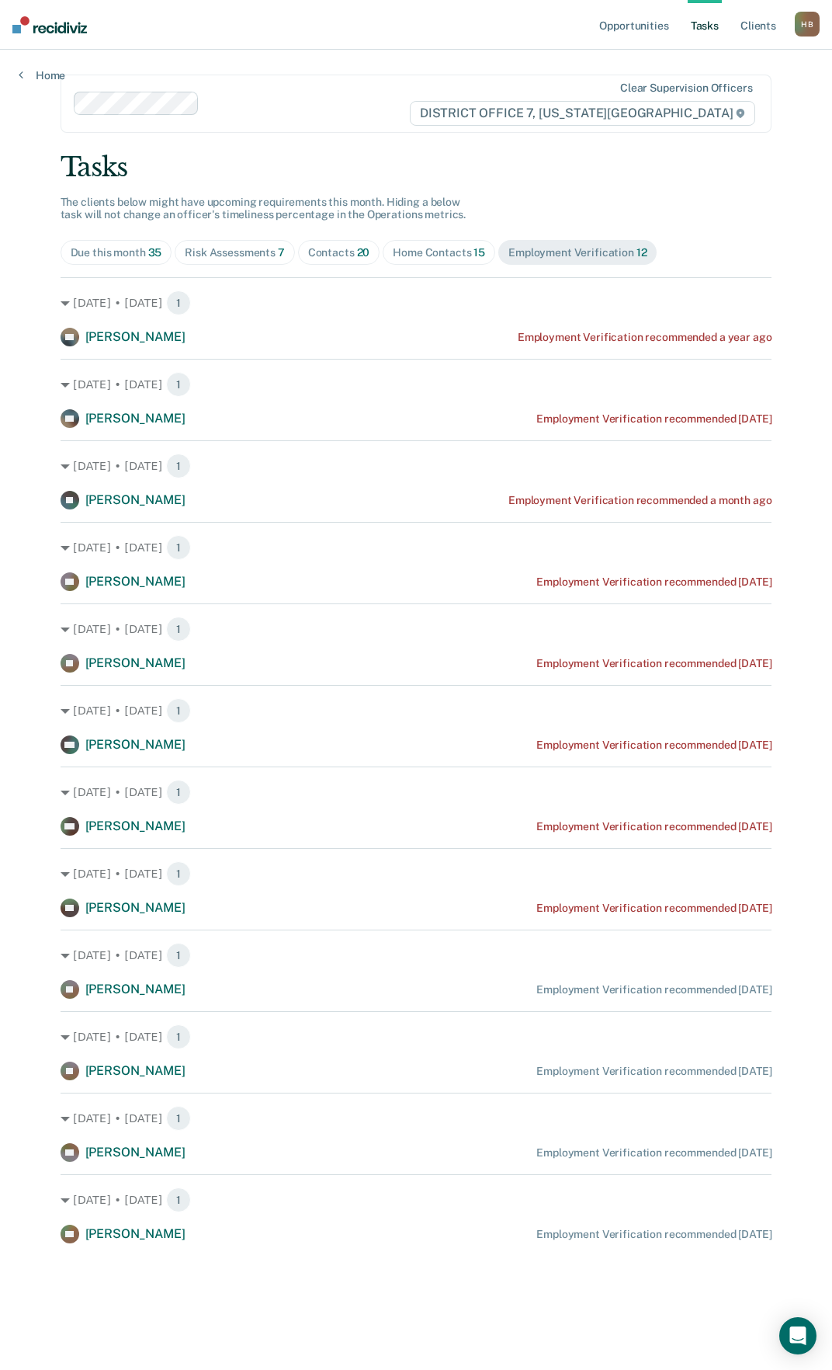
click at [66, 29] on img at bounding box center [49, 24] width 75 height 17
